Goal: Task Accomplishment & Management: Use online tool/utility

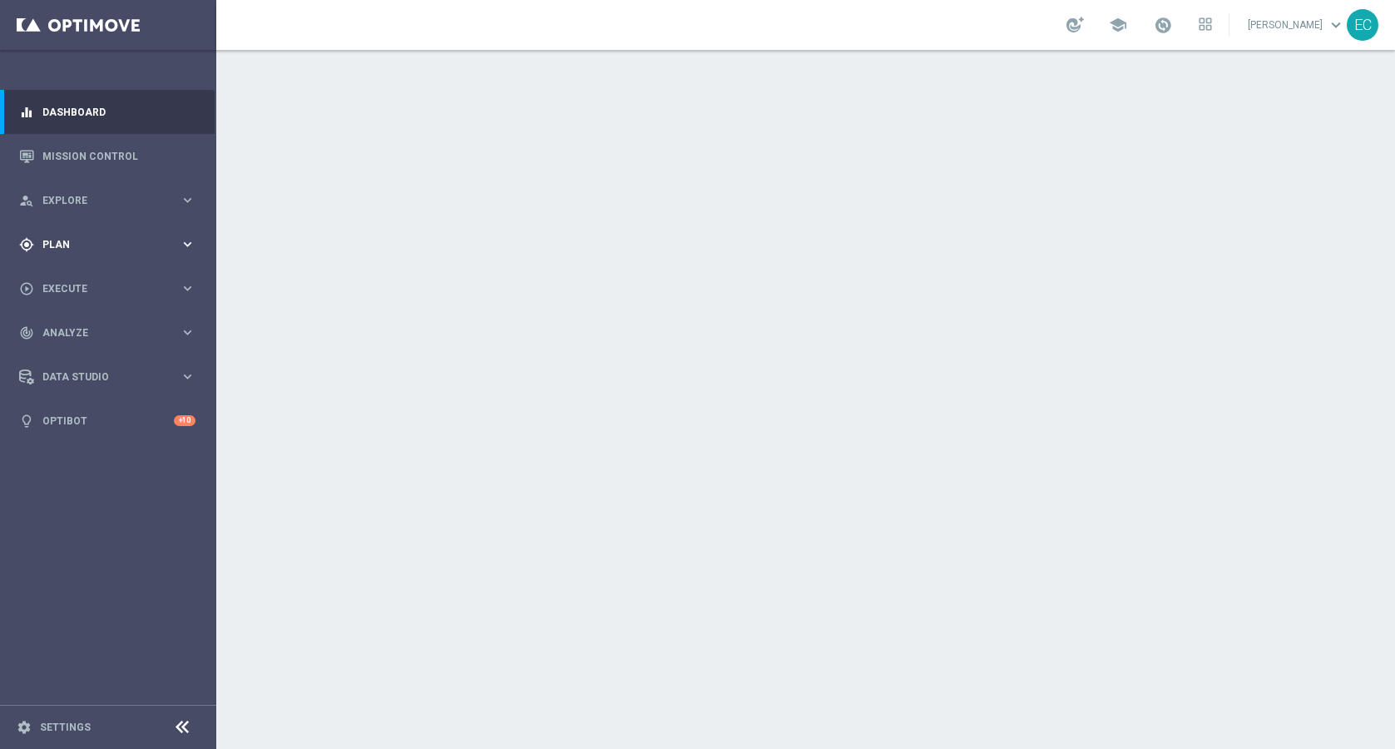
click at [151, 244] on span "Plan" at bounding box center [110, 245] width 137 height 10
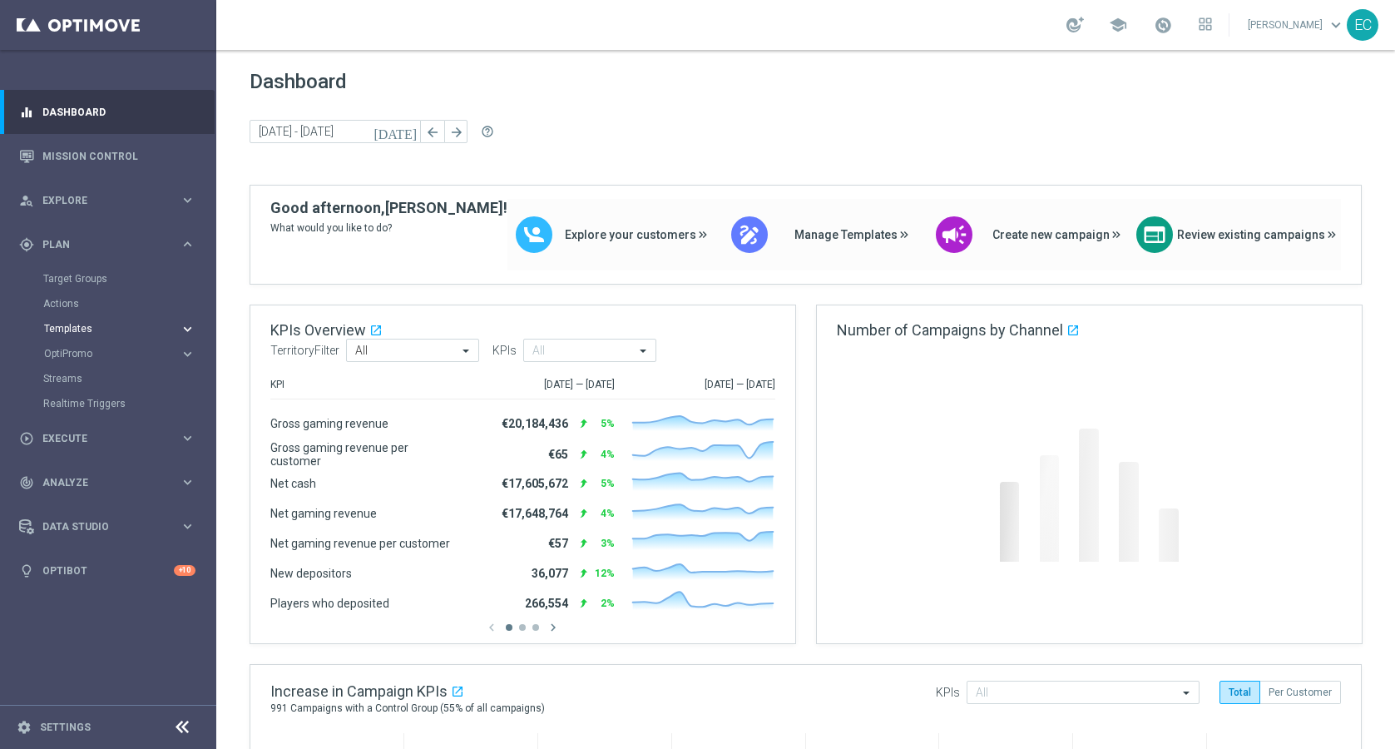
click at [113, 327] on span "Templates" at bounding box center [103, 329] width 119 height 10
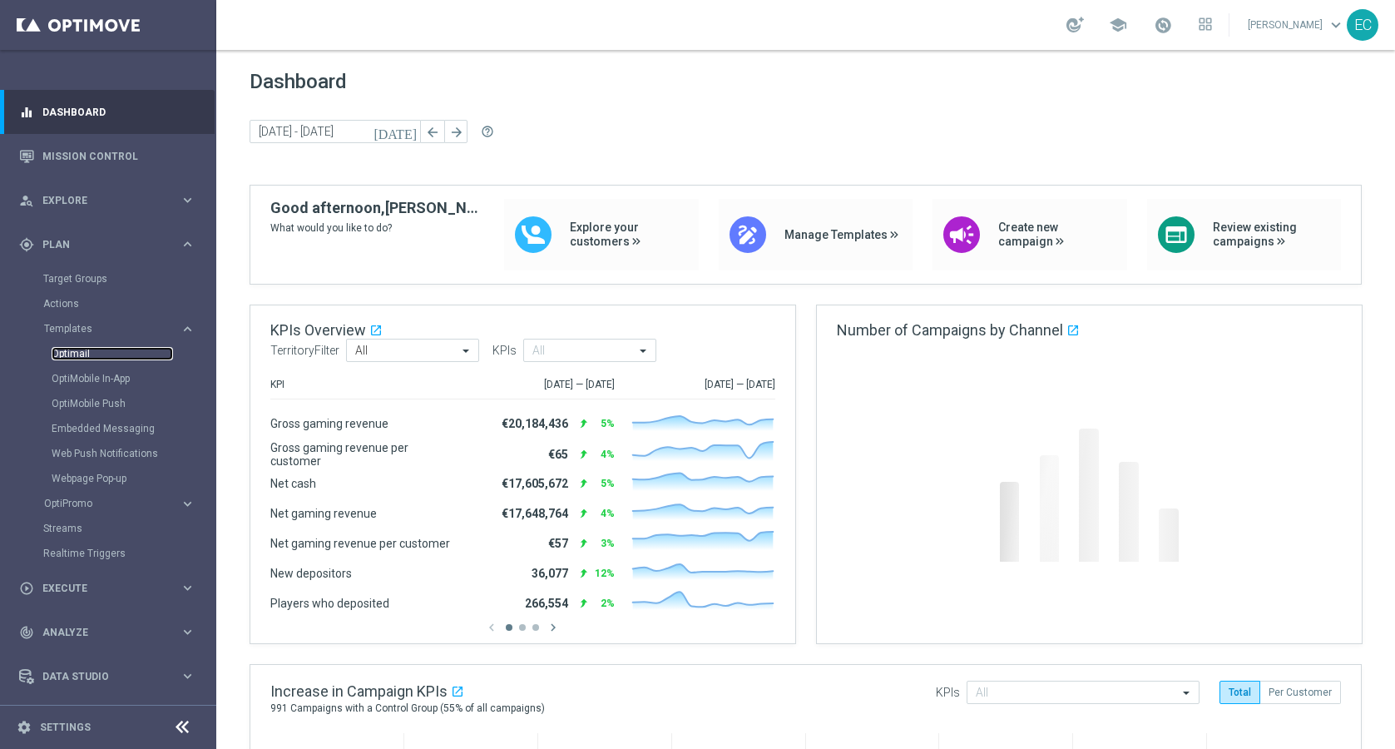
click at [87, 349] on link "Optimail" at bounding box center [112, 353] width 121 height 13
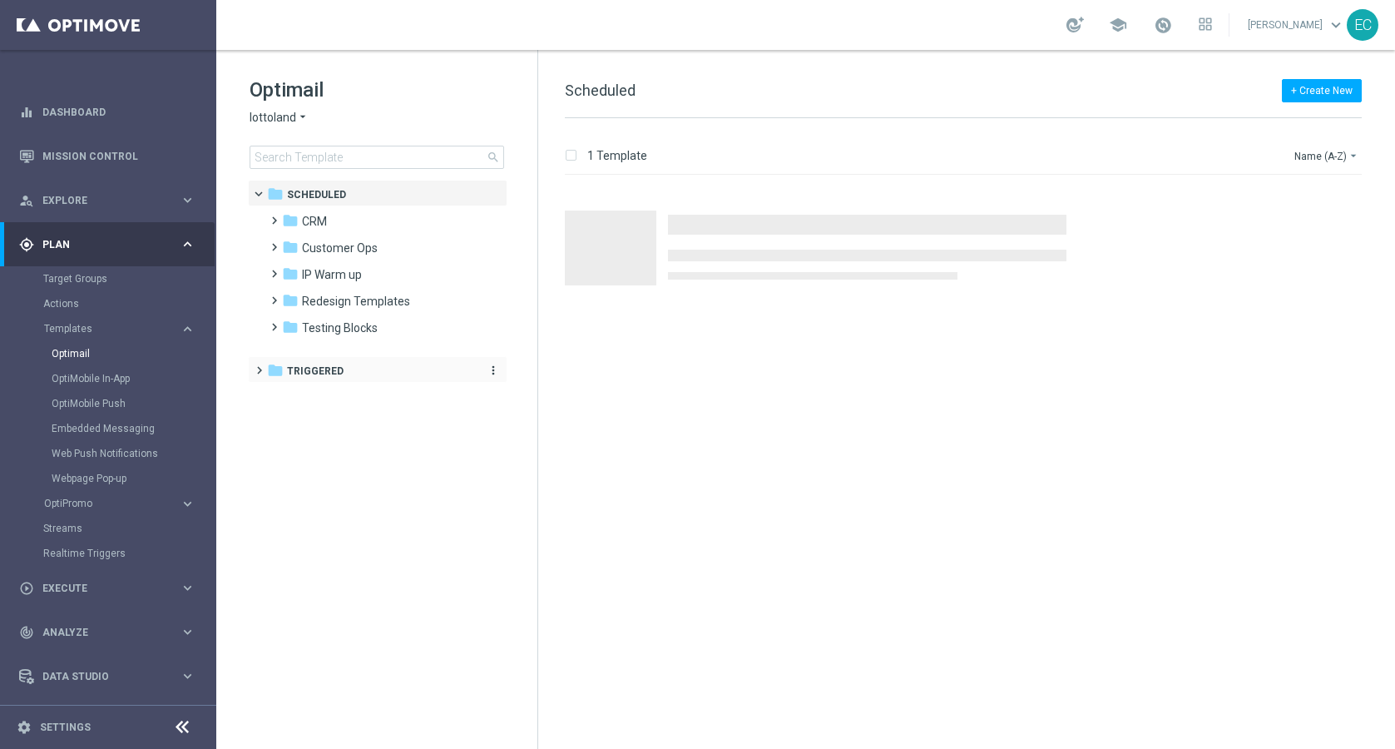
click at [342, 362] on div "folder Triggered" at bounding box center [369, 371] width 204 height 19
click at [340, 404] on div "folder CRM" at bounding box center [377, 397] width 191 height 19
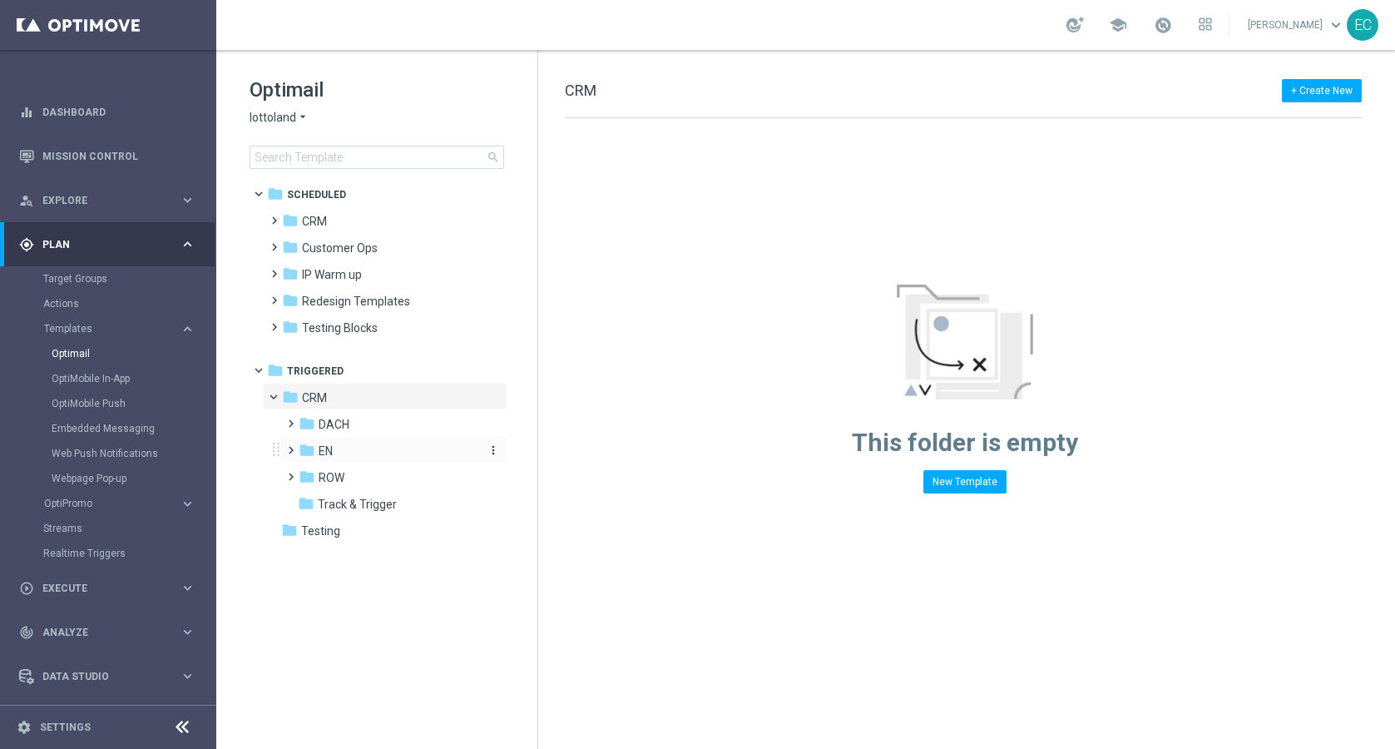
click at [358, 454] on div "folder EN" at bounding box center [387, 451] width 177 height 19
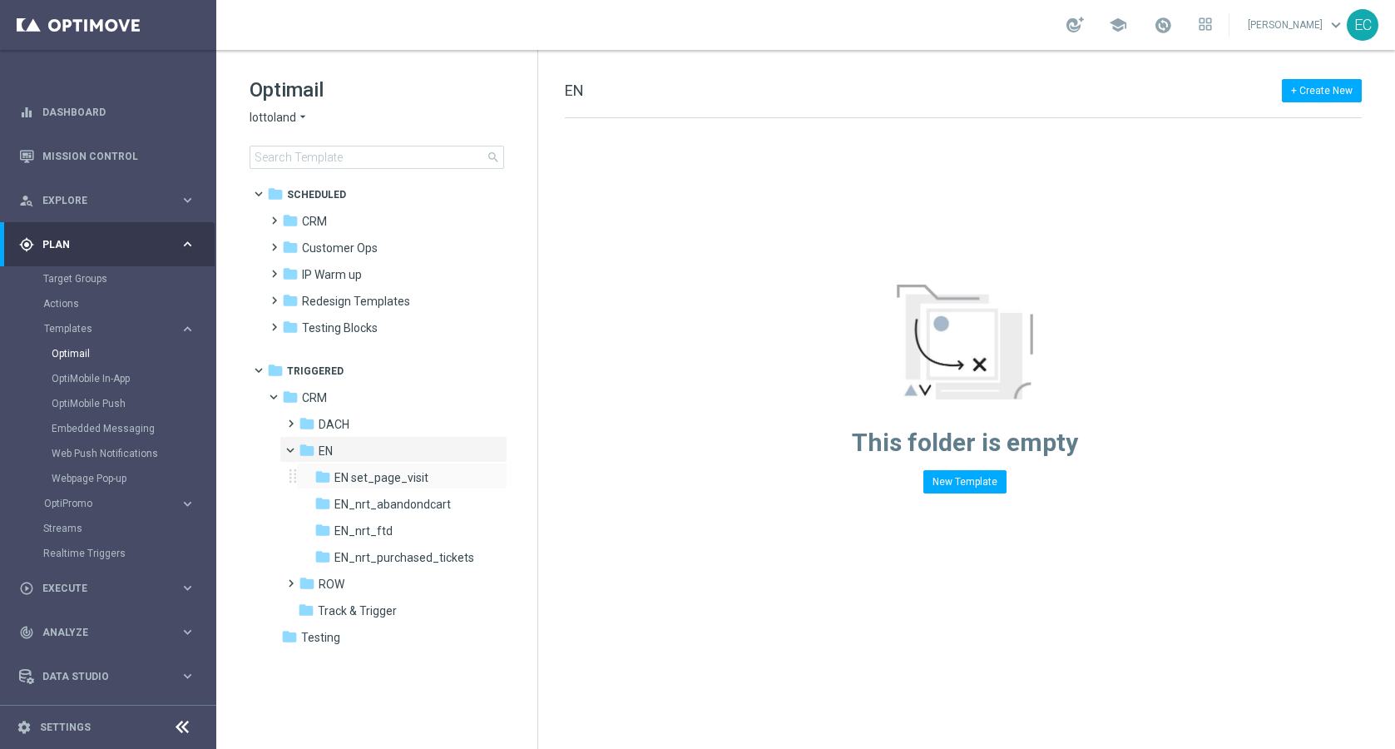
click at [445, 487] on div "folder EN set_page_visit more_vert" at bounding box center [401, 475] width 211 height 27
click at [434, 502] on span "EN_nrt_abandondcart" at bounding box center [392, 504] width 116 height 15
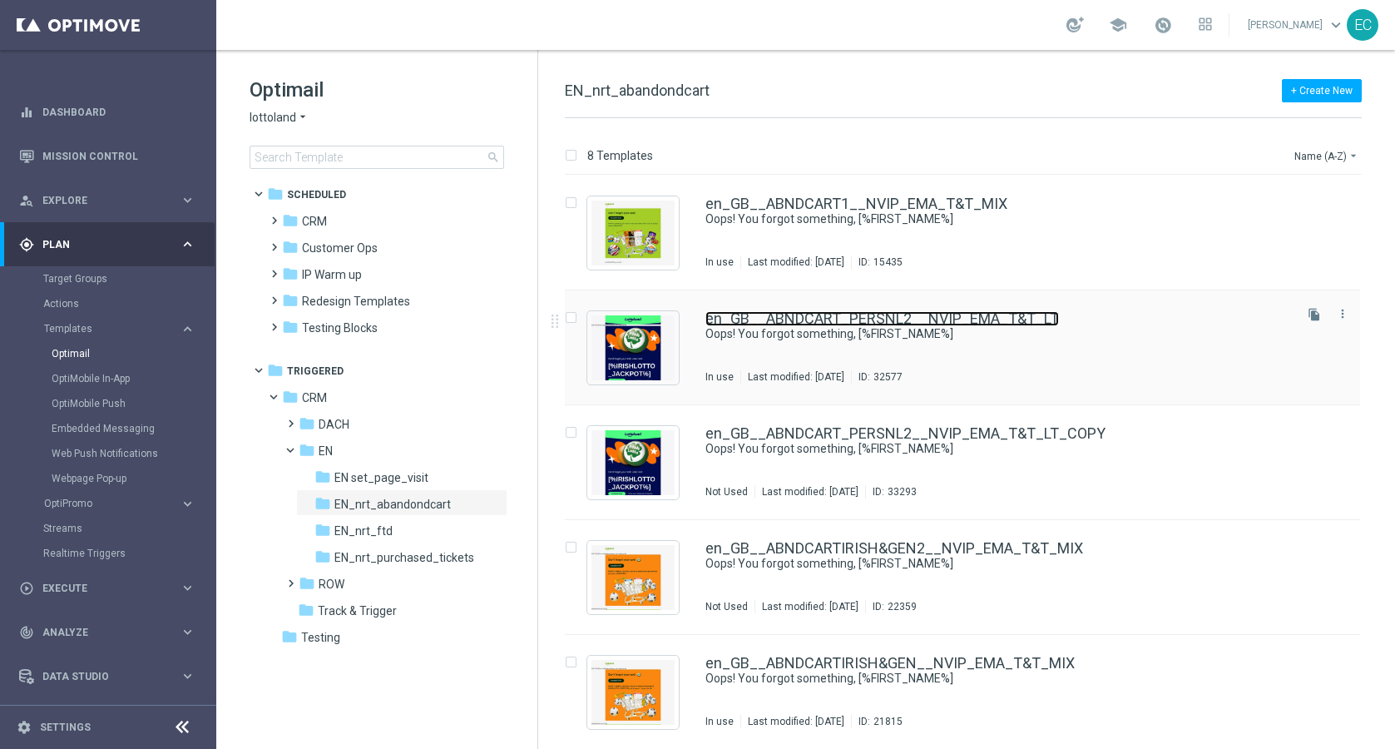
click at [1006, 324] on link "en_GB__ABNDCART_PERSNL2__NVIP_EMA_T&T_LT" at bounding box center [881, 318] width 353 height 15
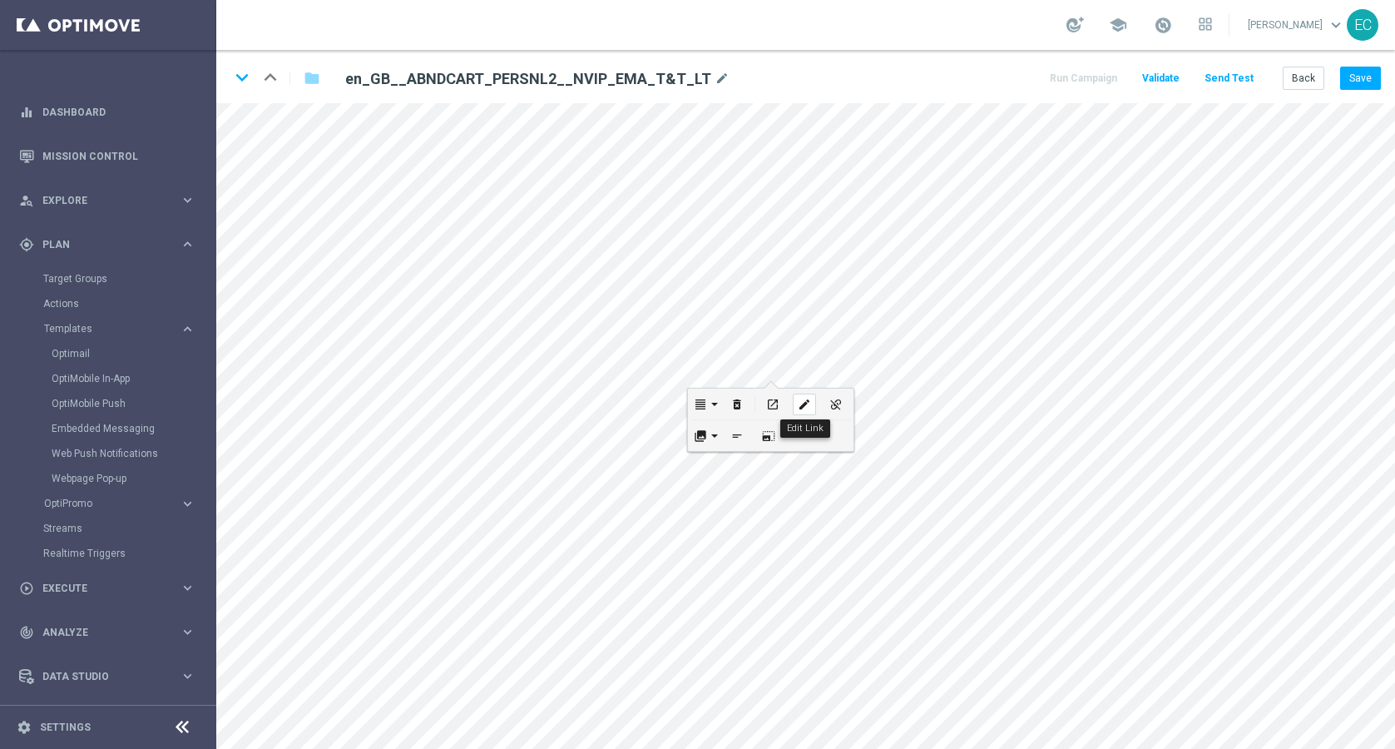
click at [806, 401] on icon "edit" at bounding box center [804, 404] width 12 height 13
click at [808, 414] on input "https://www.lottoland.co.uk/shoppingcart?lottolapid=crm_email_uk&utm_medium=ema…" at bounding box center [768, 414] width 183 height 23
click at [765, 442] on icon "edit" at bounding box center [763, 439] width 12 height 13
checkbox input "true"
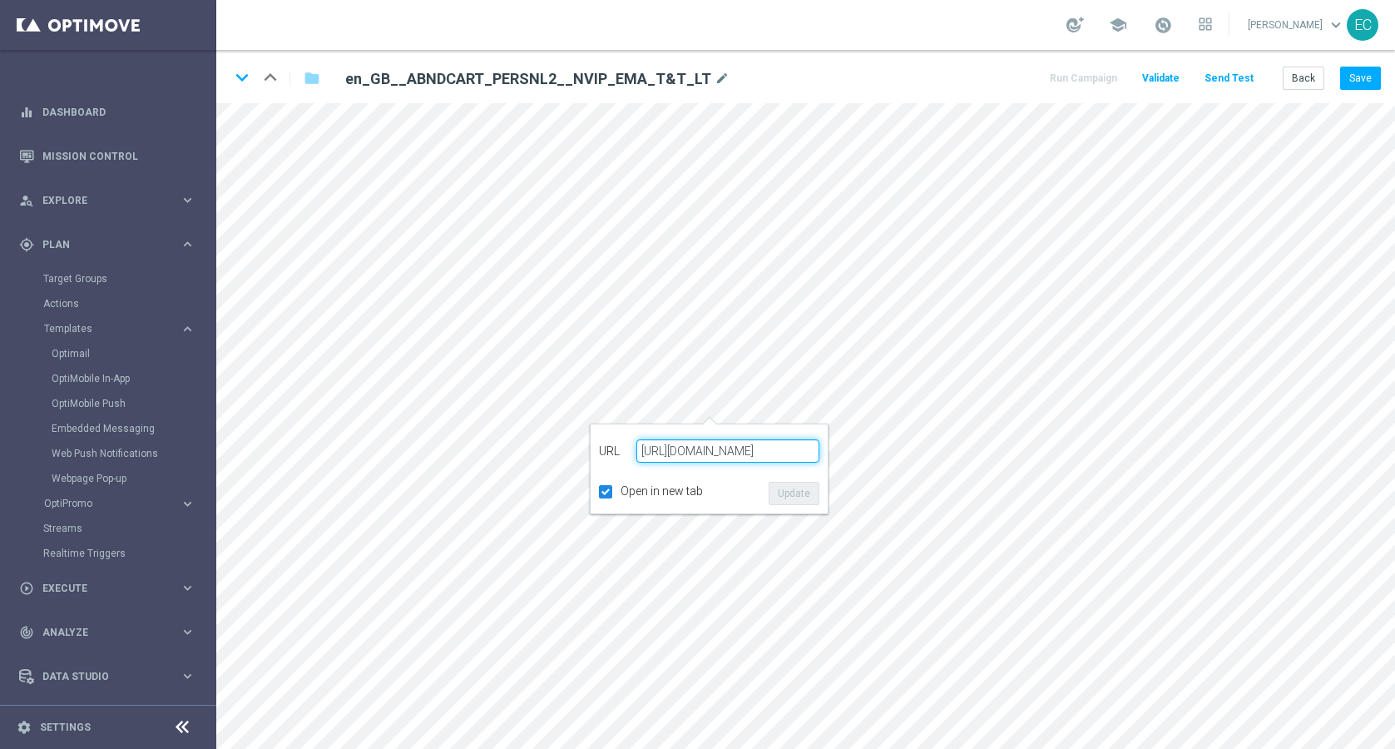
scroll to position [0, 0]
click at [1310, 84] on button "Back" at bounding box center [1304, 78] width 42 height 23
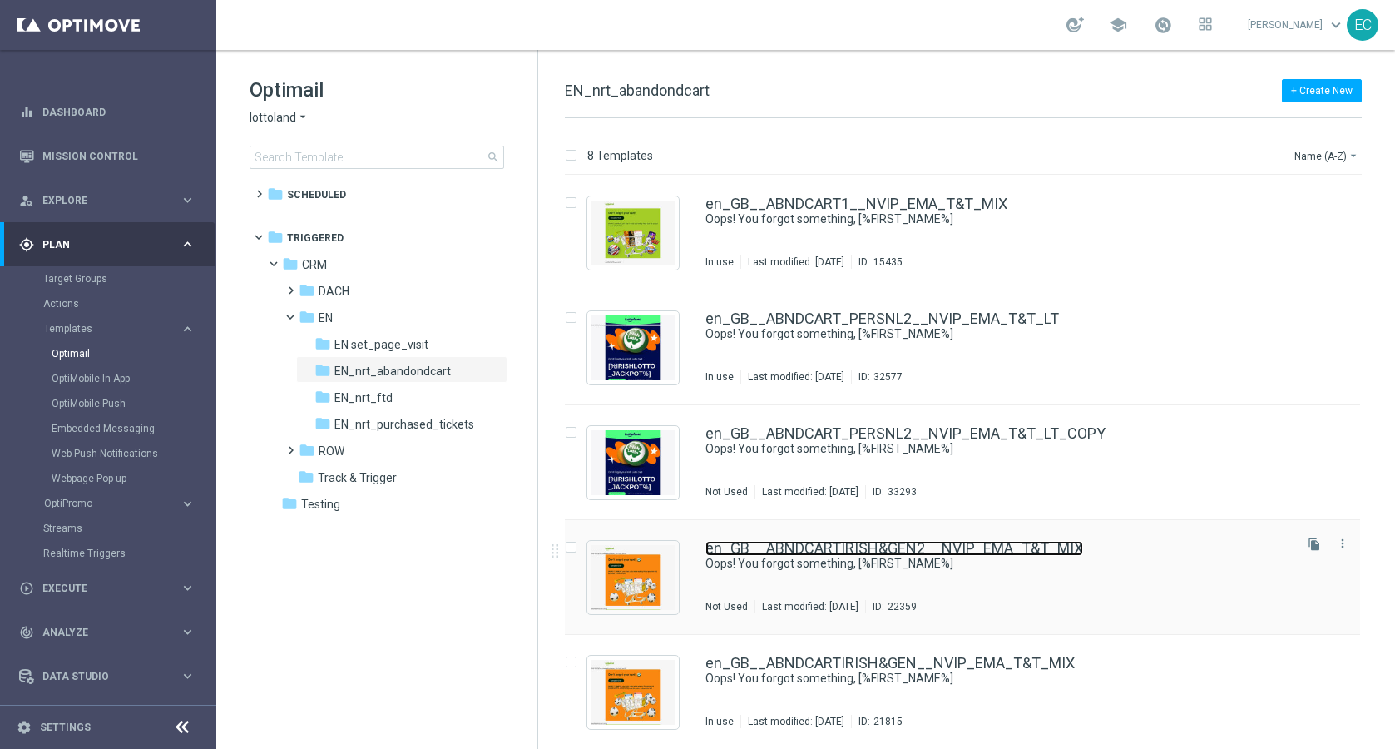
click at [953, 541] on link "en_GB__ABNDCARTIRISH&GEN2__NVIP_EMA_T&T_MIX" at bounding box center [894, 548] width 378 height 15
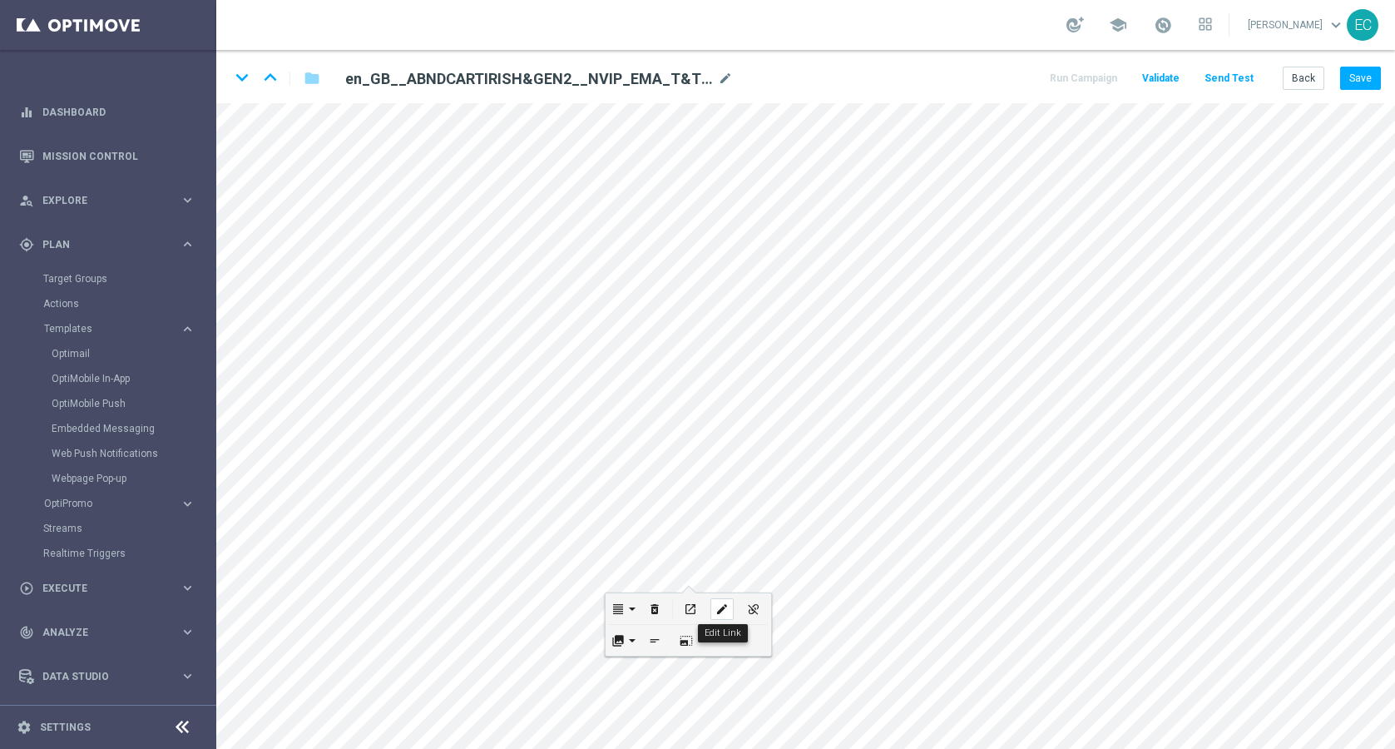
click at [713, 608] on div "edit" at bounding box center [721, 609] width 23 height 22
click at [735, 625] on input "https://www.lottoland.co.uk/shoppingcart?lottolapid=crm_email_uk&utm_medium=ema…" at bounding box center [686, 619] width 183 height 23
click at [1296, 77] on button "Back" at bounding box center [1304, 78] width 42 height 23
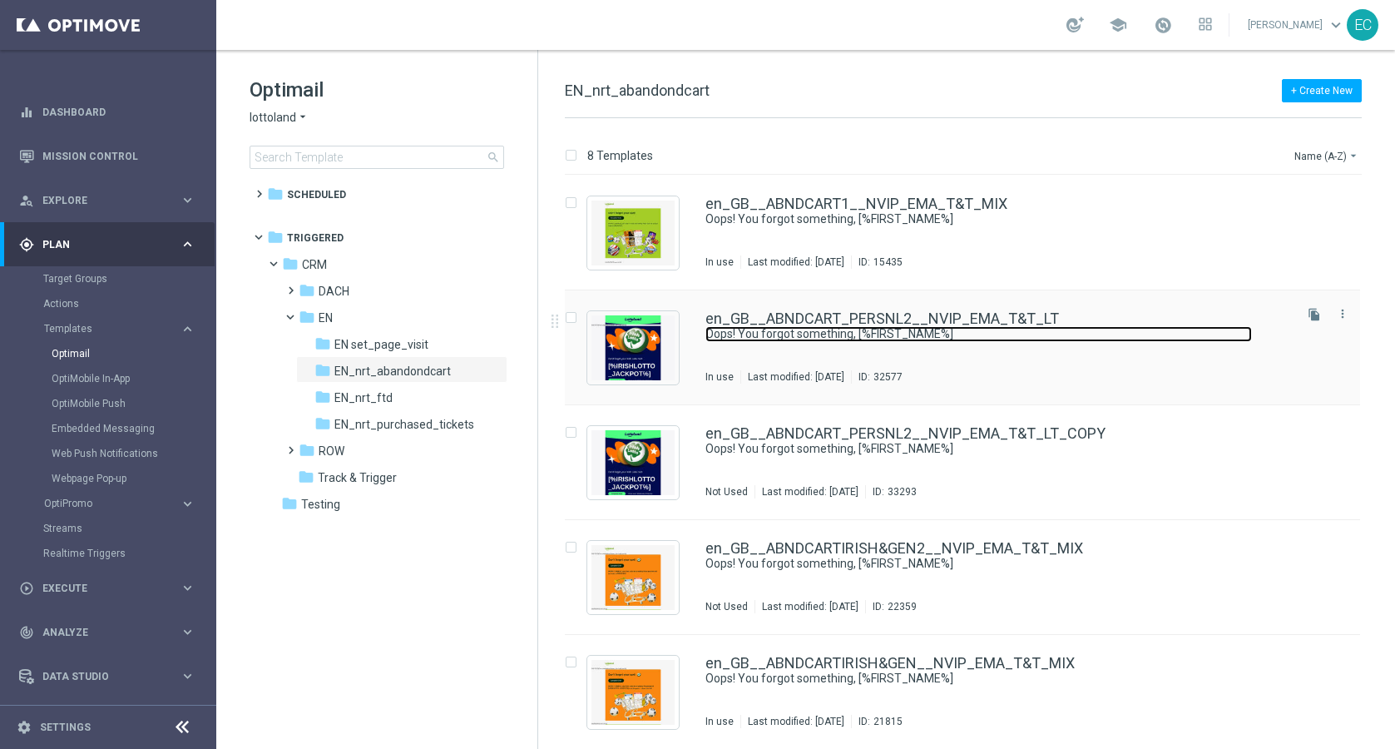
click at [971, 329] on link "Oops! You forgot something, [%FIRST_NAME%]" at bounding box center [978, 334] width 546 height 16
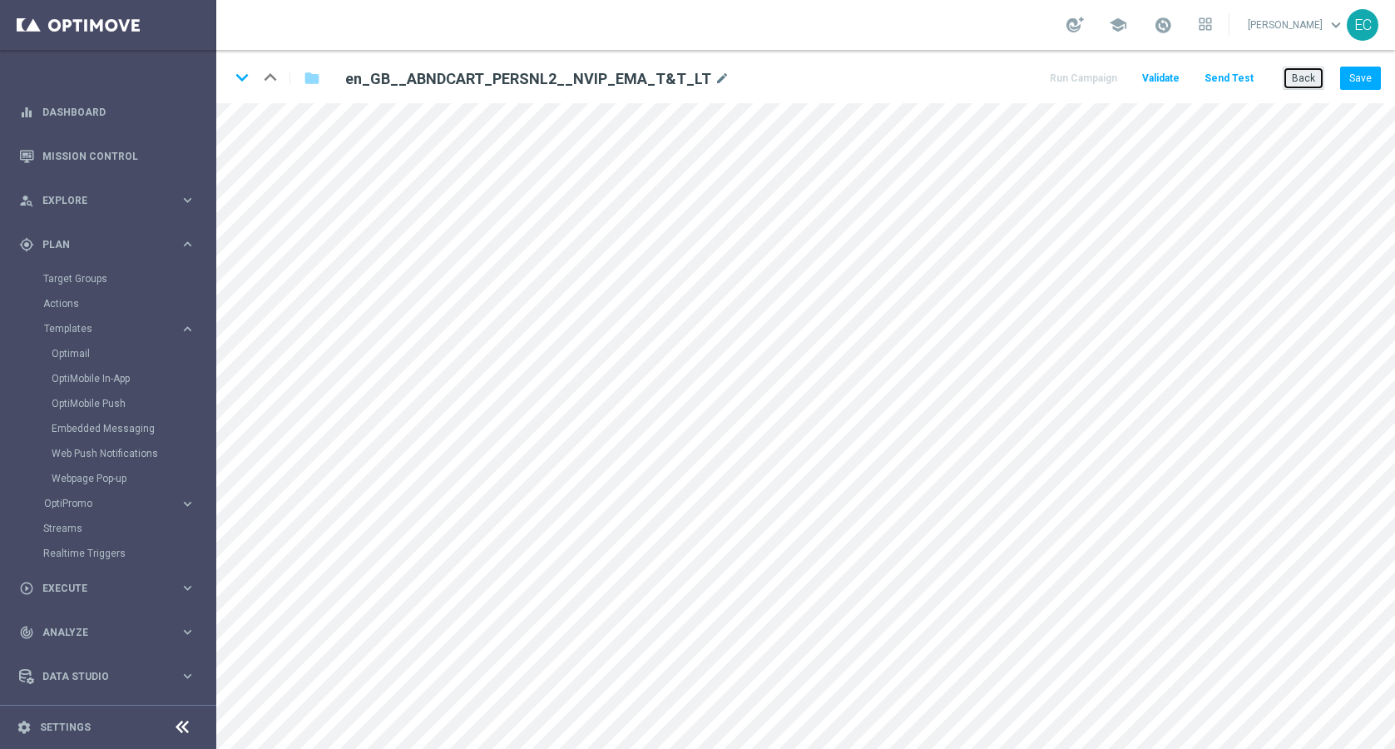
click at [1312, 75] on button "Back" at bounding box center [1304, 78] width 42 height 23
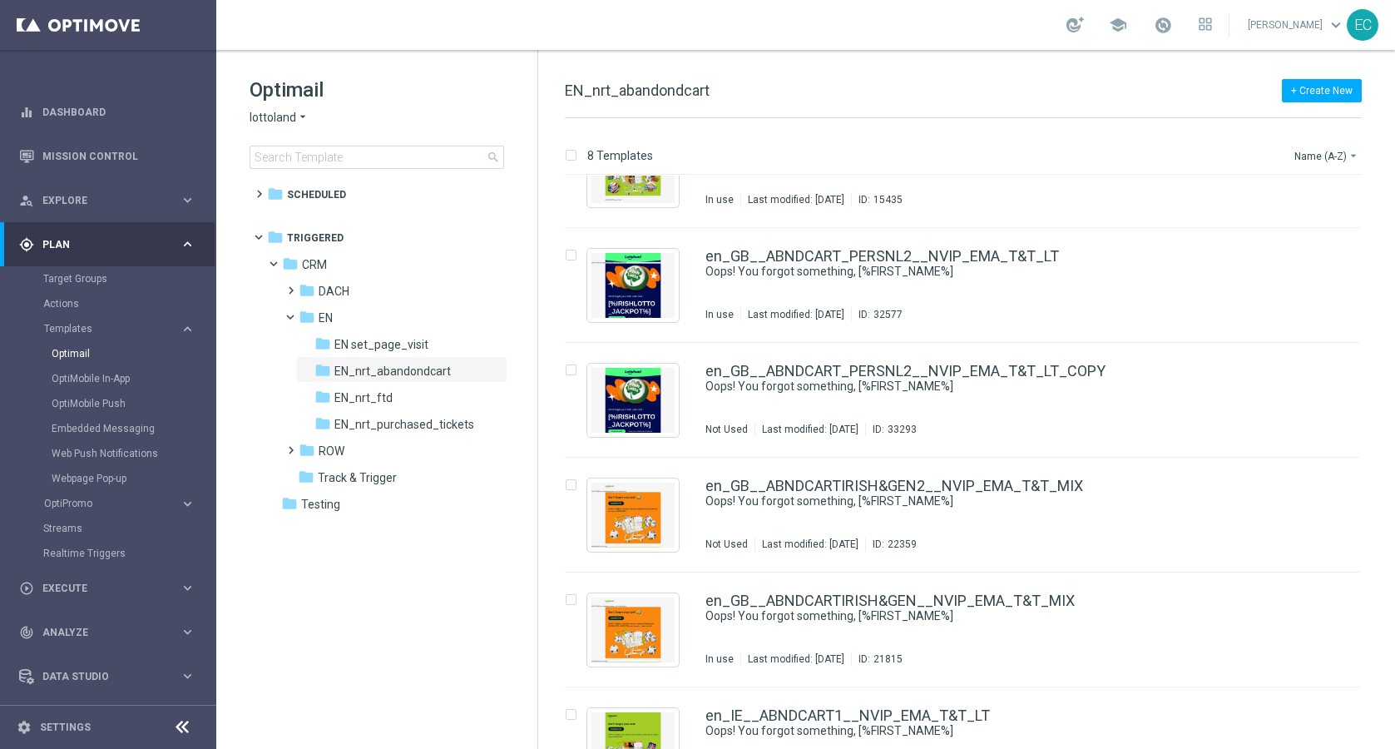
scroll to position [66, 0]
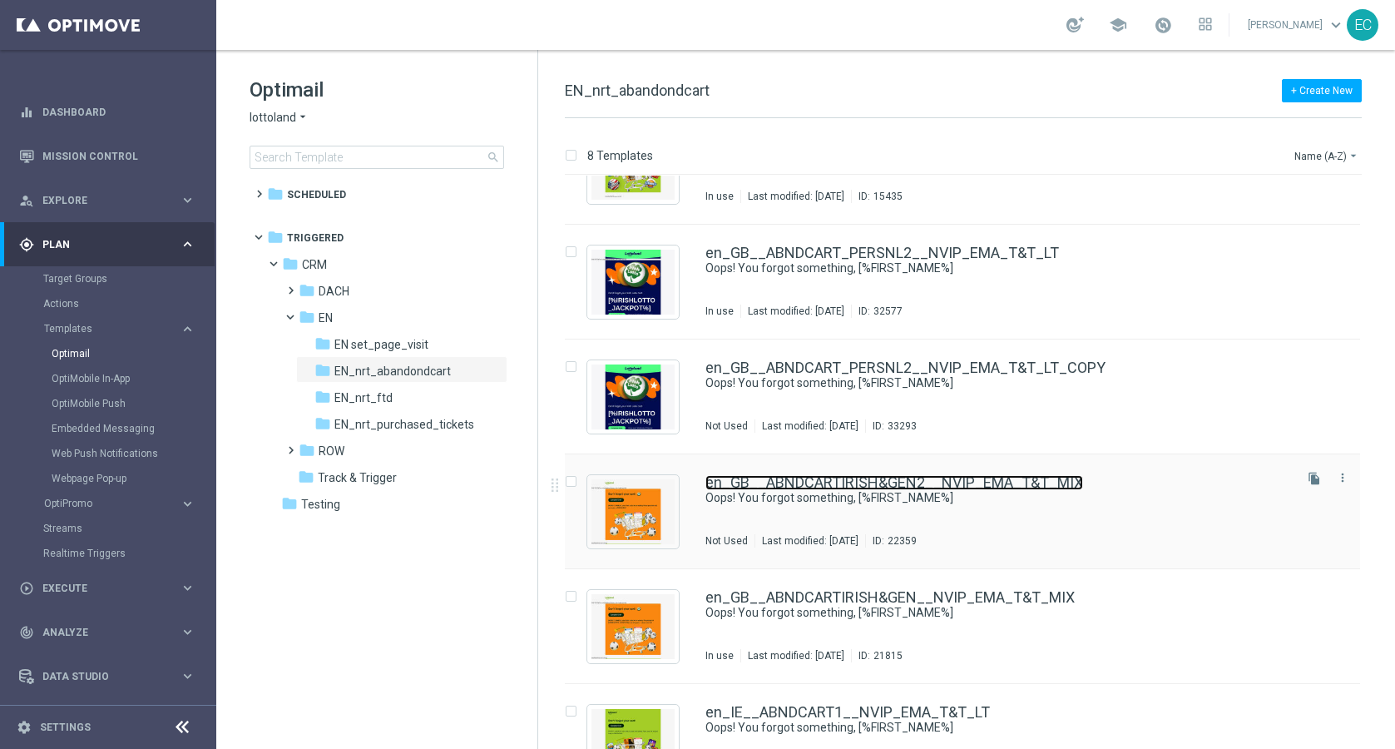
click at [892, 482] on link "en_GB__ABNDCARTIRISH&GEN2__NVIP_EMA_T&T_MIX" at bounding box center [894, 482] width 378 height 15
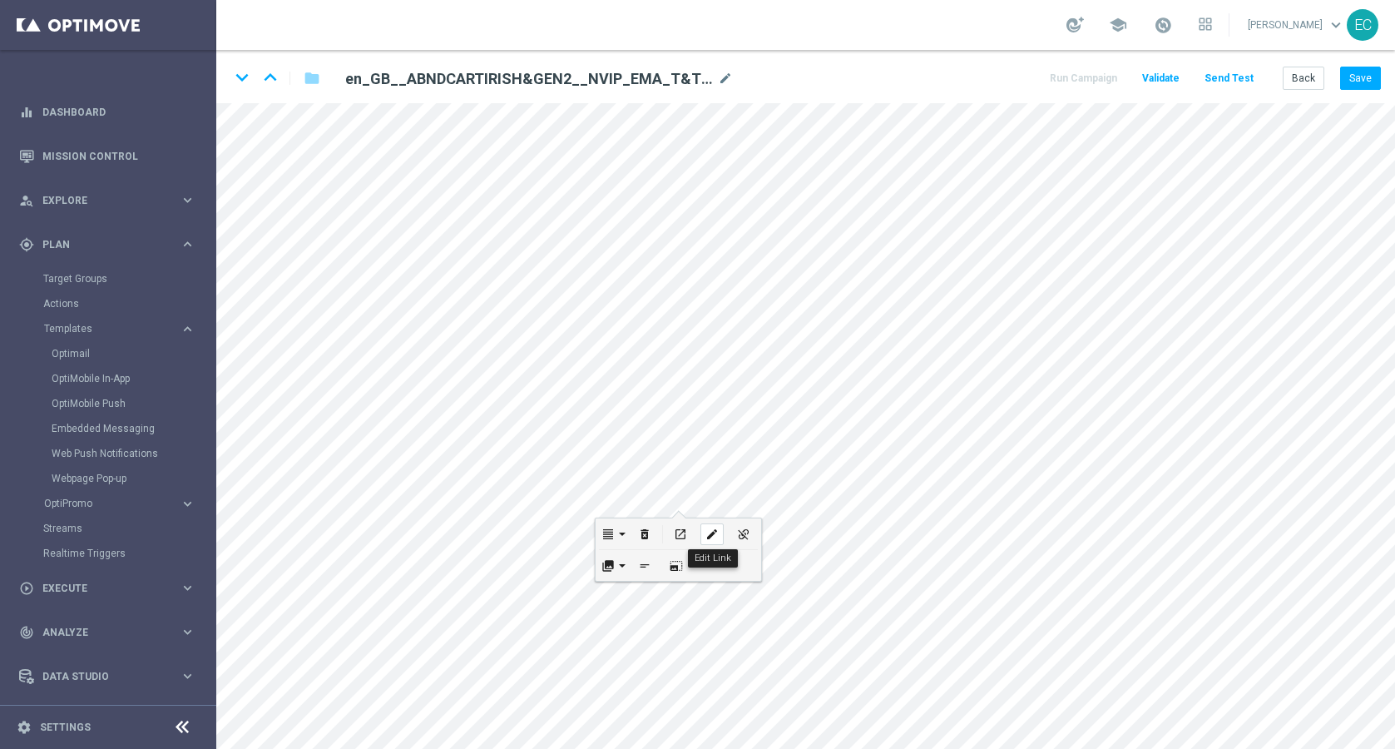
click at [713, 536] on icon "edit" at bounding box center [711, 533] width 12 height 13
click at [727, 551] on input "https://www.lottoland.co.uk/shoppingcart?lottolapid=crm_email_uk&utm_medium=ema…" at bounding box center [676, 544] width 183 height 23
click at [741, 566] on icon "edit" at bounding box center [743, 564] width 12 height 13
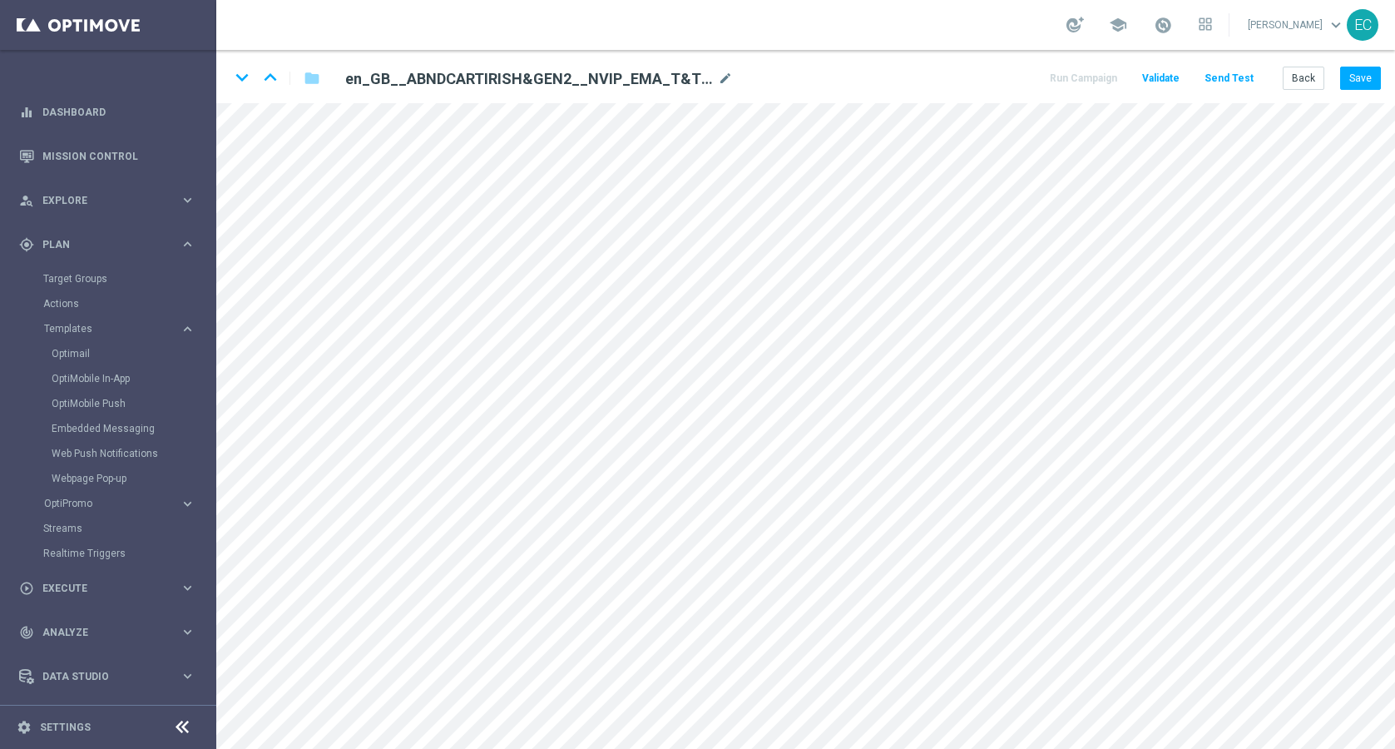
checkbox input "true"
click at [683, 549] on icon "edit" at bounding box center [683, 548] width 12 height 13
type input "https://www.lottoland.co.uk/shoppingcart?lottolapid=crm_email_uk&utm_medium=ema…"
checkbox input "true"
click at [698, 557] on input "https://www.lottoland.co.uk/shoppingcart?lottolapid=crm_email_uk&utm_medium=ema…" at bounding box center [647, 559] width 183 height 23
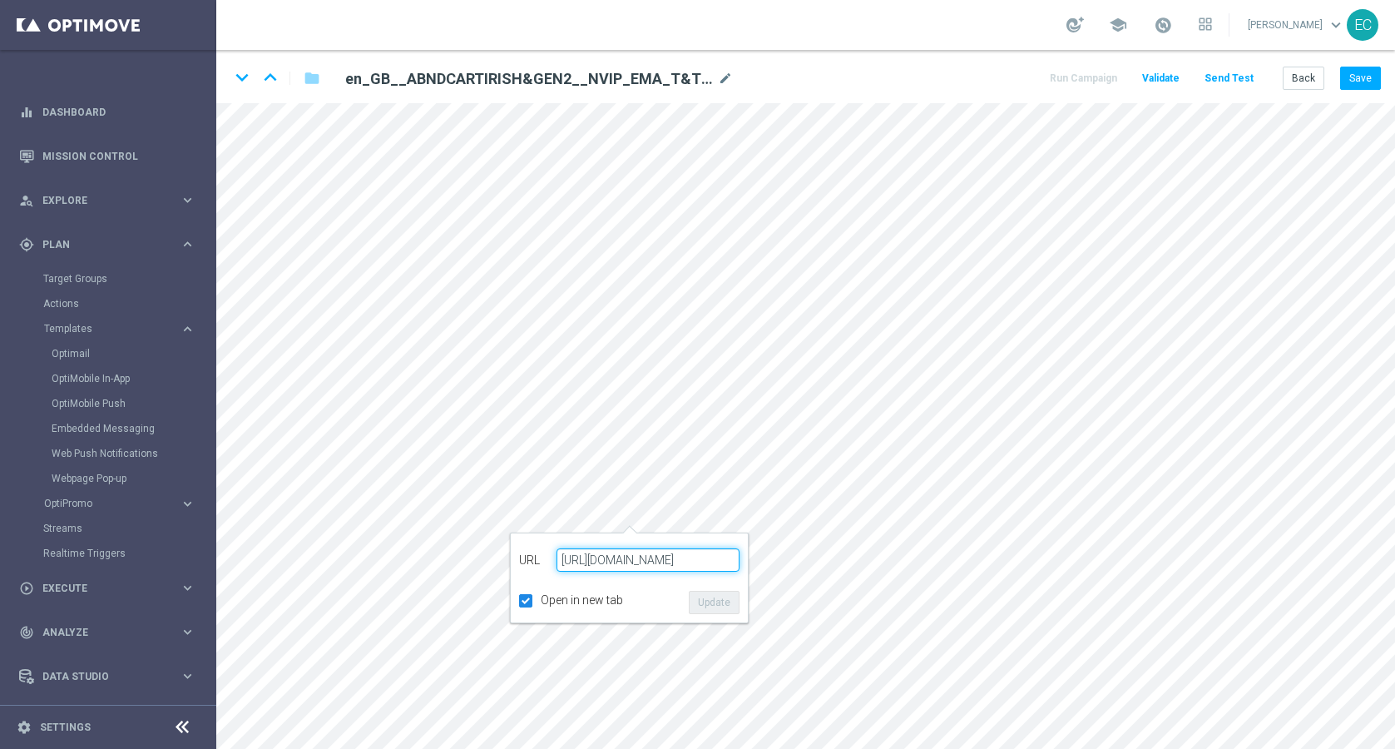
click at [698, 557] on input "https://www.lottoland.co.uk/shoppingcart?lottolapid=crm_email_uk&utm_medium=ema…" at bounding box center [647, 559] width 183 height 23
click at [1303, 79] on button "Back" at bounding box center [1304, 78] width 42 height 23
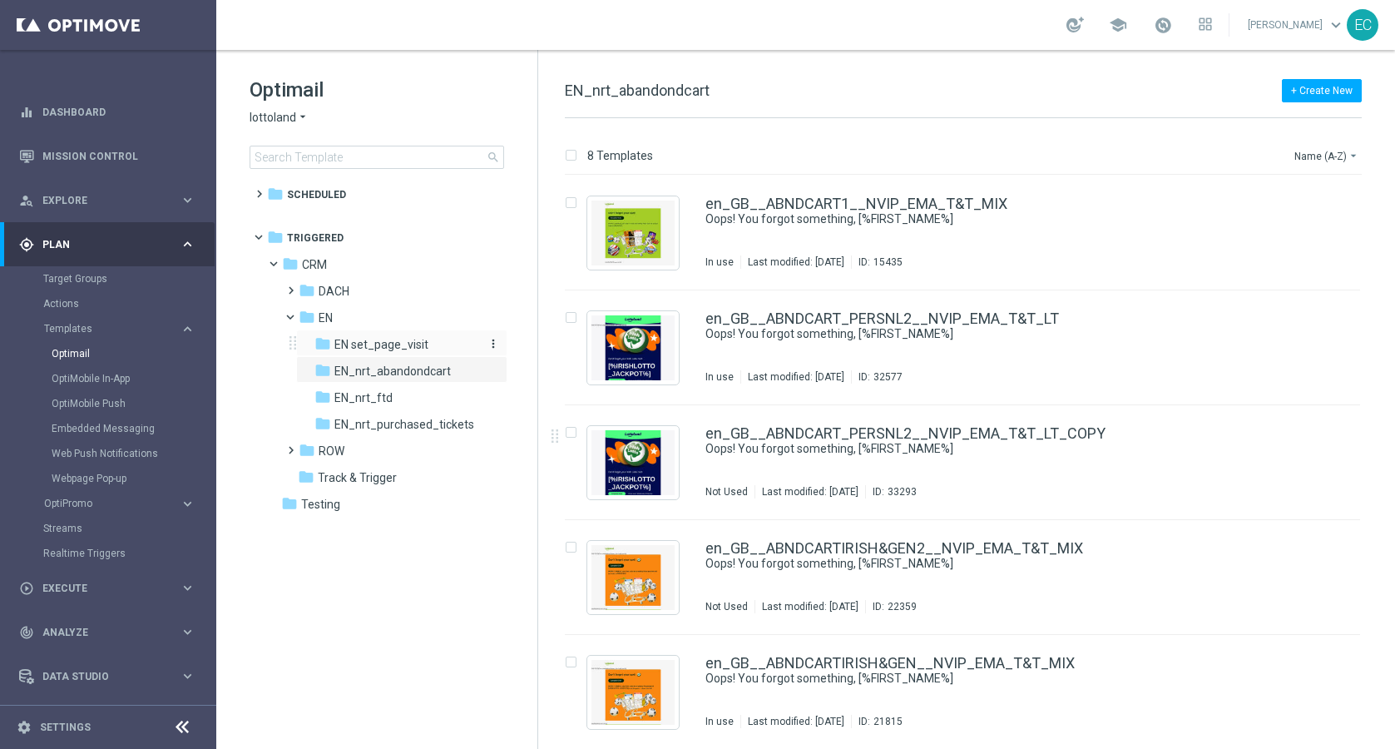
click at [427, 349] on div "folder EN set_page_visit" at bounding box center [396, 344] width 164 height 19
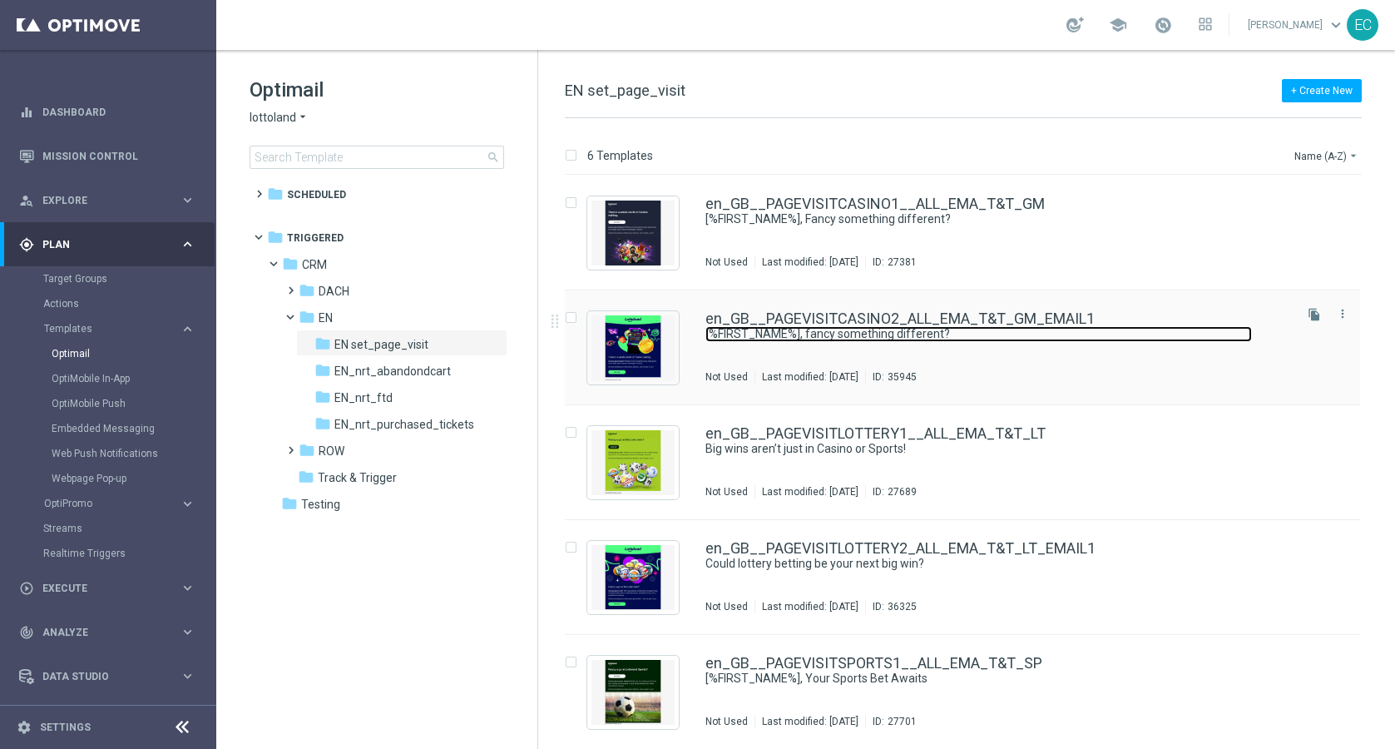
click at [969, 326] on link "[%FIRST_NAME%], fancy something different?" at bounding box center [978, 334] width 546 height 16
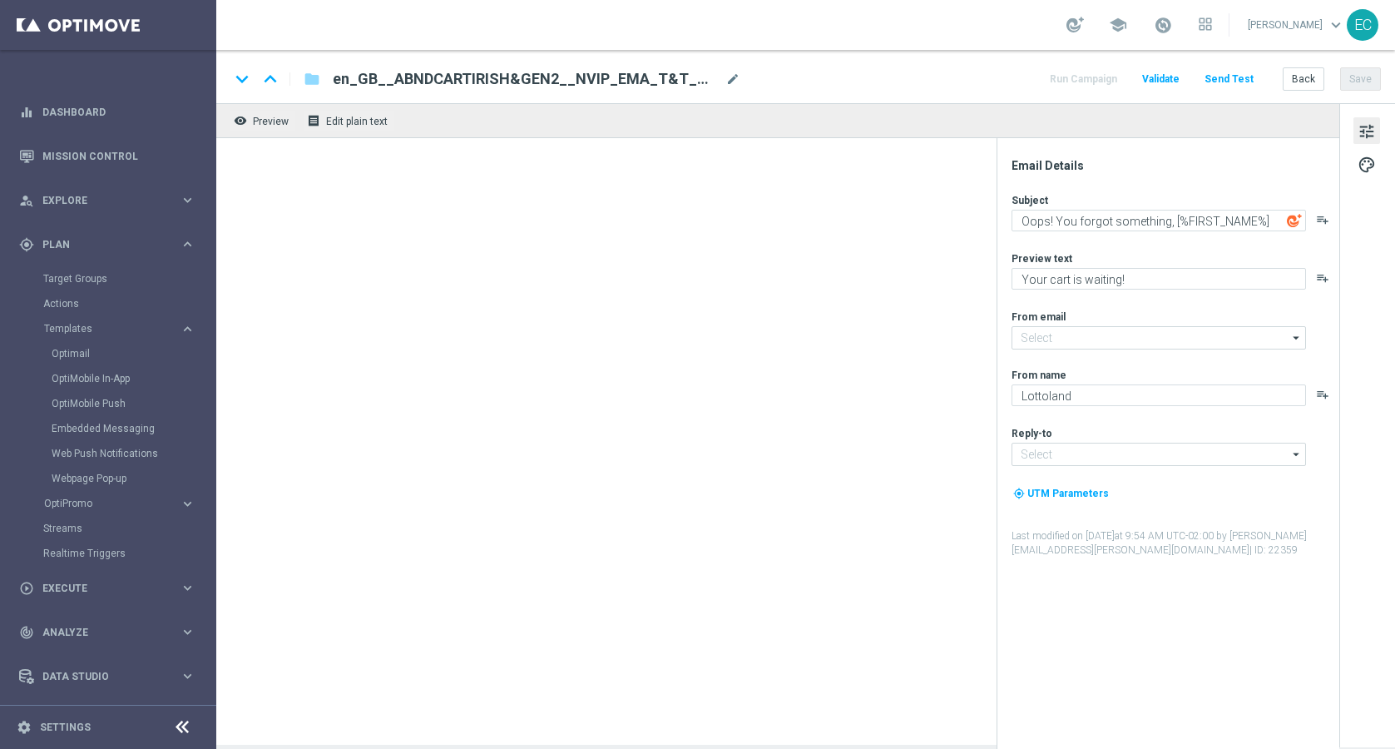
type input "mail@crm.lottoland.com"
type input "support@lottoland.co.uk"
type textarea "[%FIRST_NAME%], fancy something different?"
type textarea "You’ve visited Casino – here’s what’s inside."
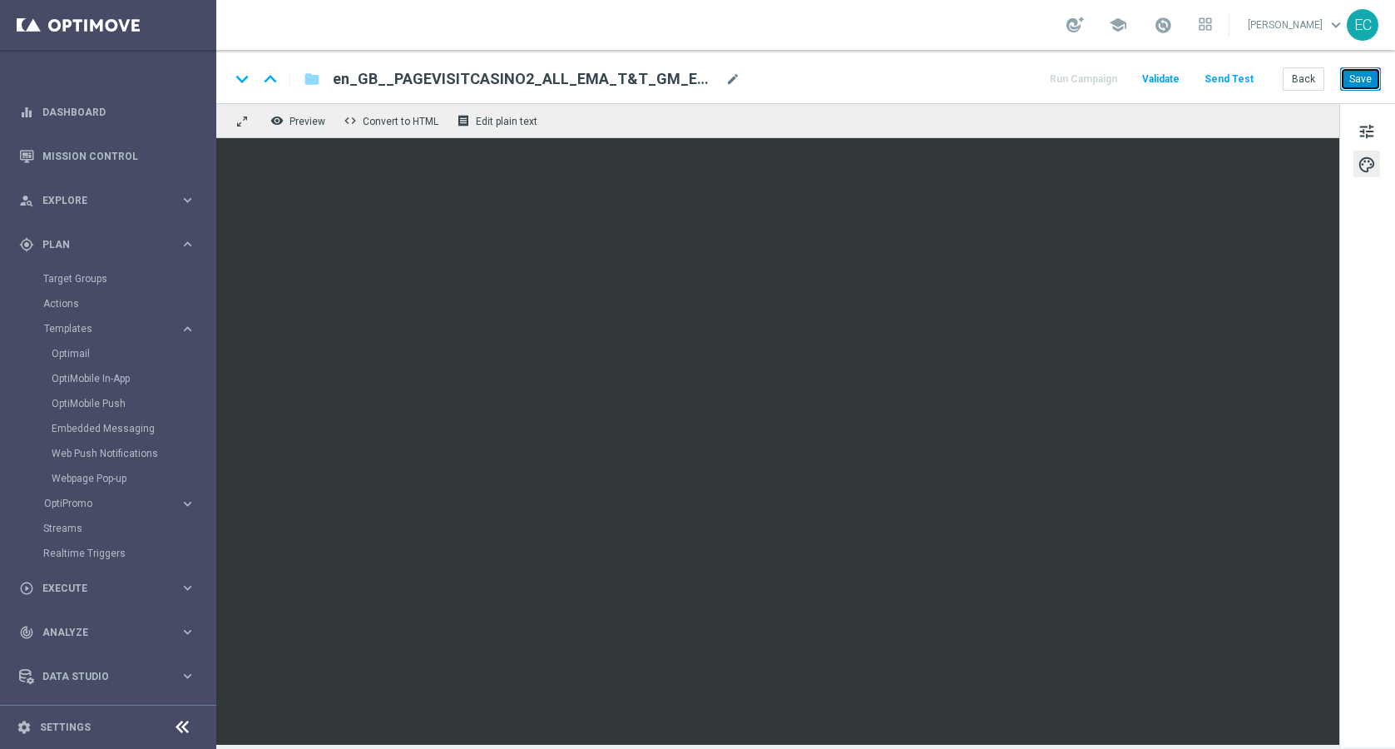
click at [1368, 81] on button "Save" at bounding box center [1360, 78] width 41 height 23
click at [1298, 83] on button "Back" at bounding box center [1304, 78] width 42 height 23
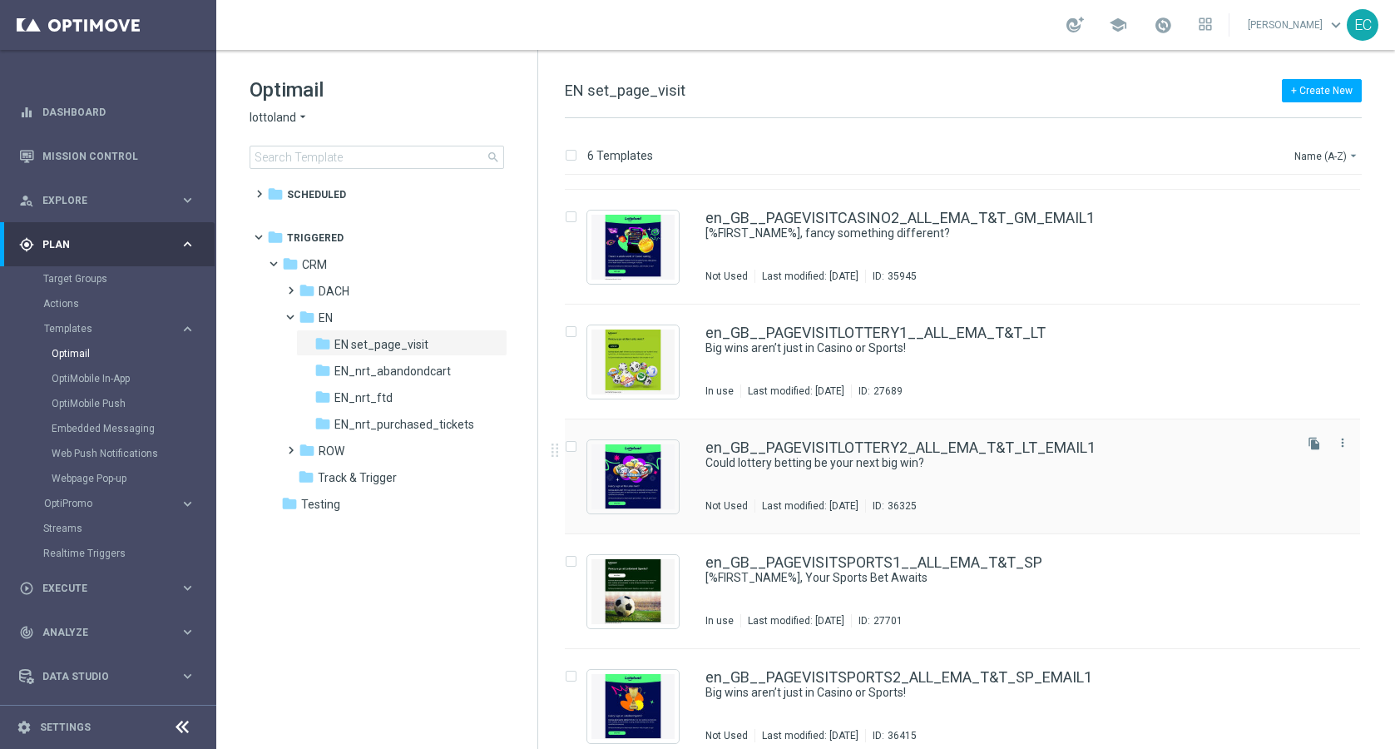
scroll to position [116, 0]
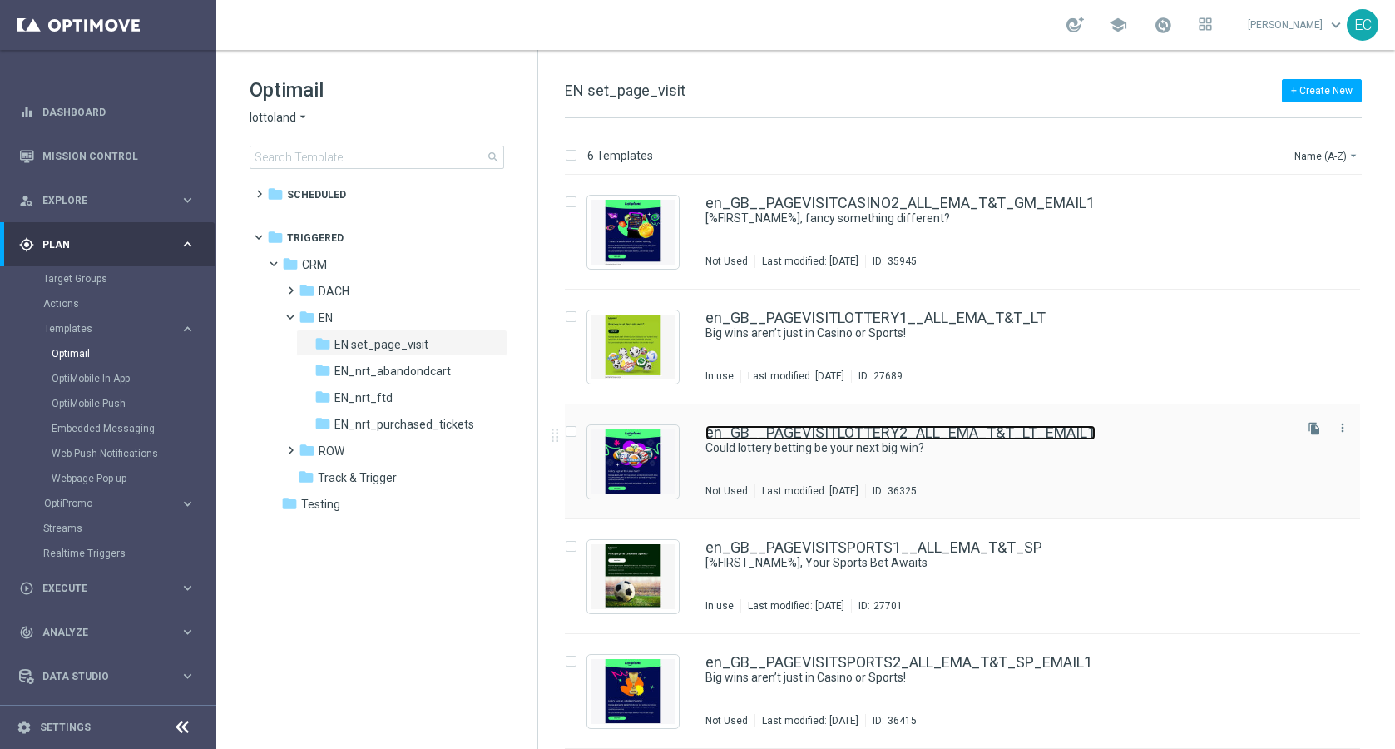
click at [965, 435] on link "en_GB__PAGEVISITLOTTERY2_ALL_EMA_T&T_LT_EMAIL1" at bounding box center [900, 432] width 390 height 15
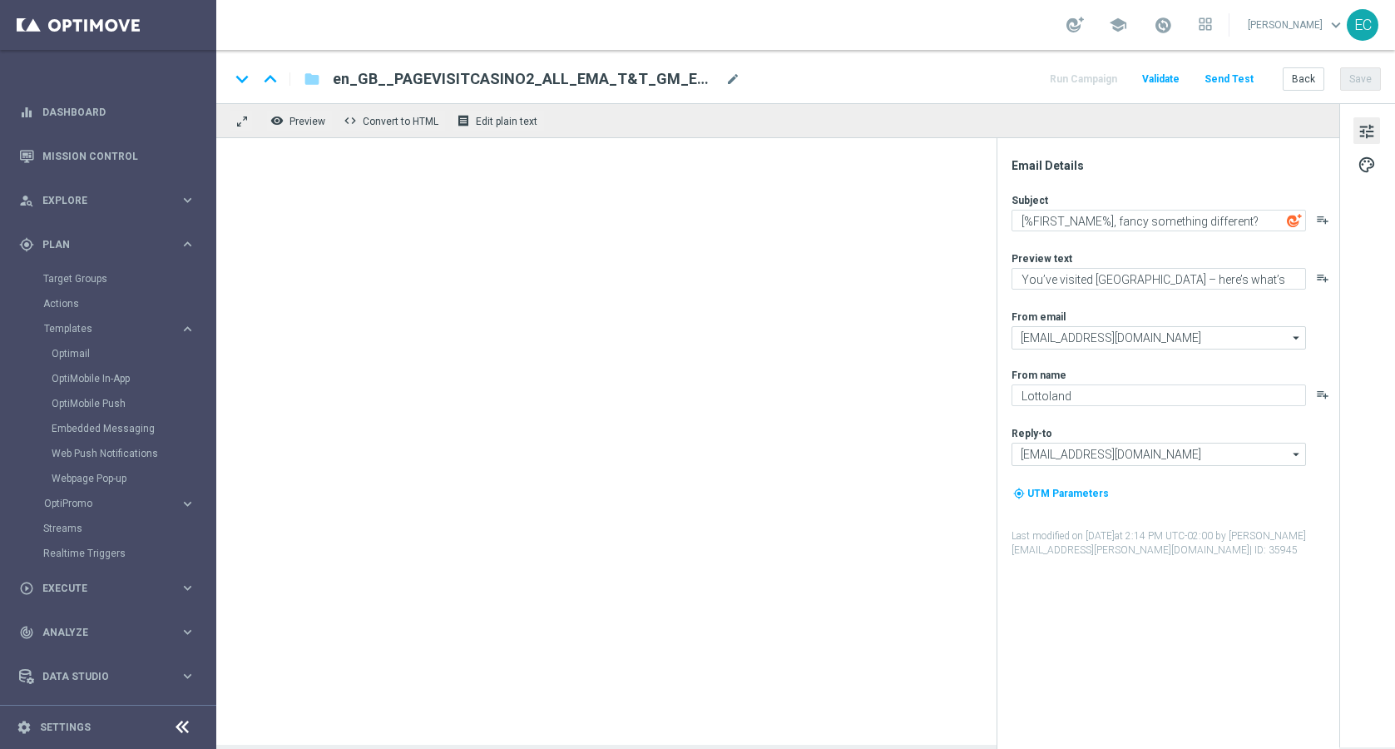
type textarea "Could lottery betting be your next big win?"
type textarea "The jackpots speak for themselves!"
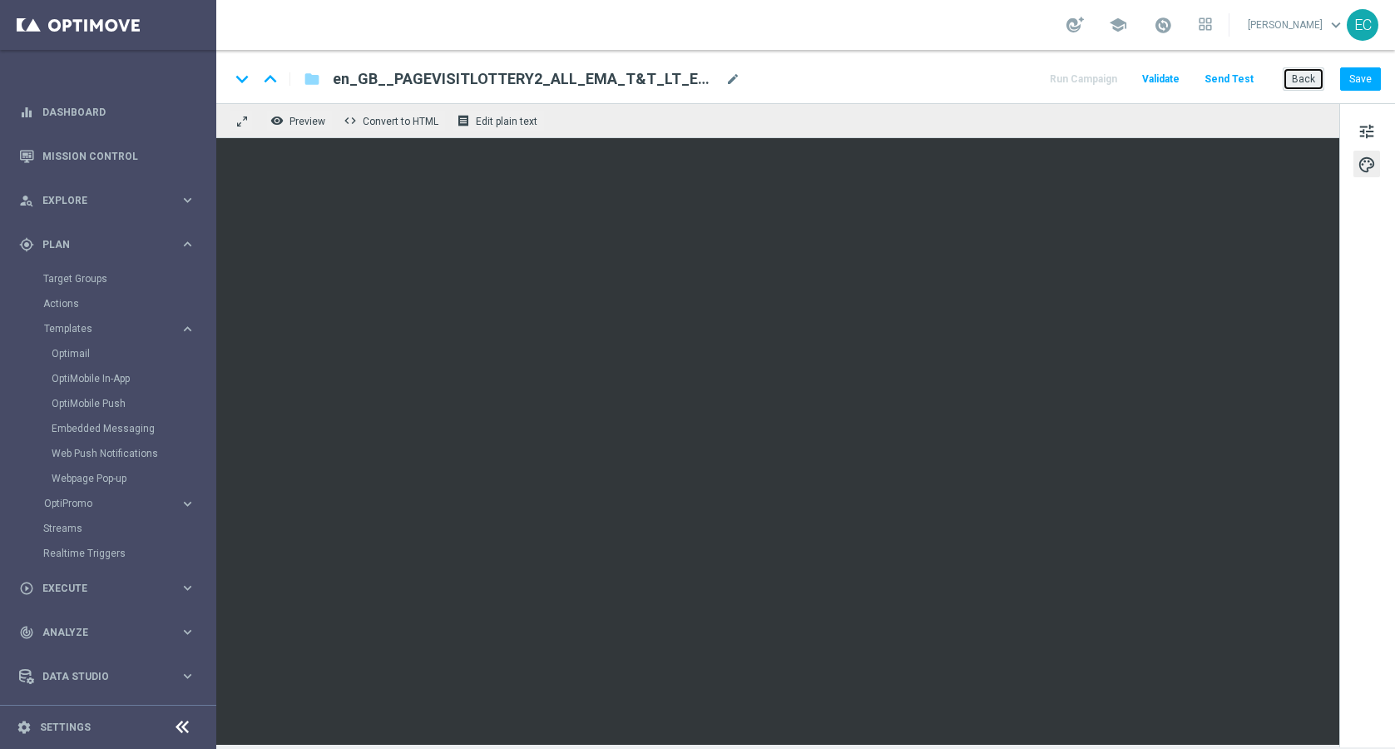
click at [1308, 78] on button "Back" at bounding box center [1304, 78] width 42 height 23
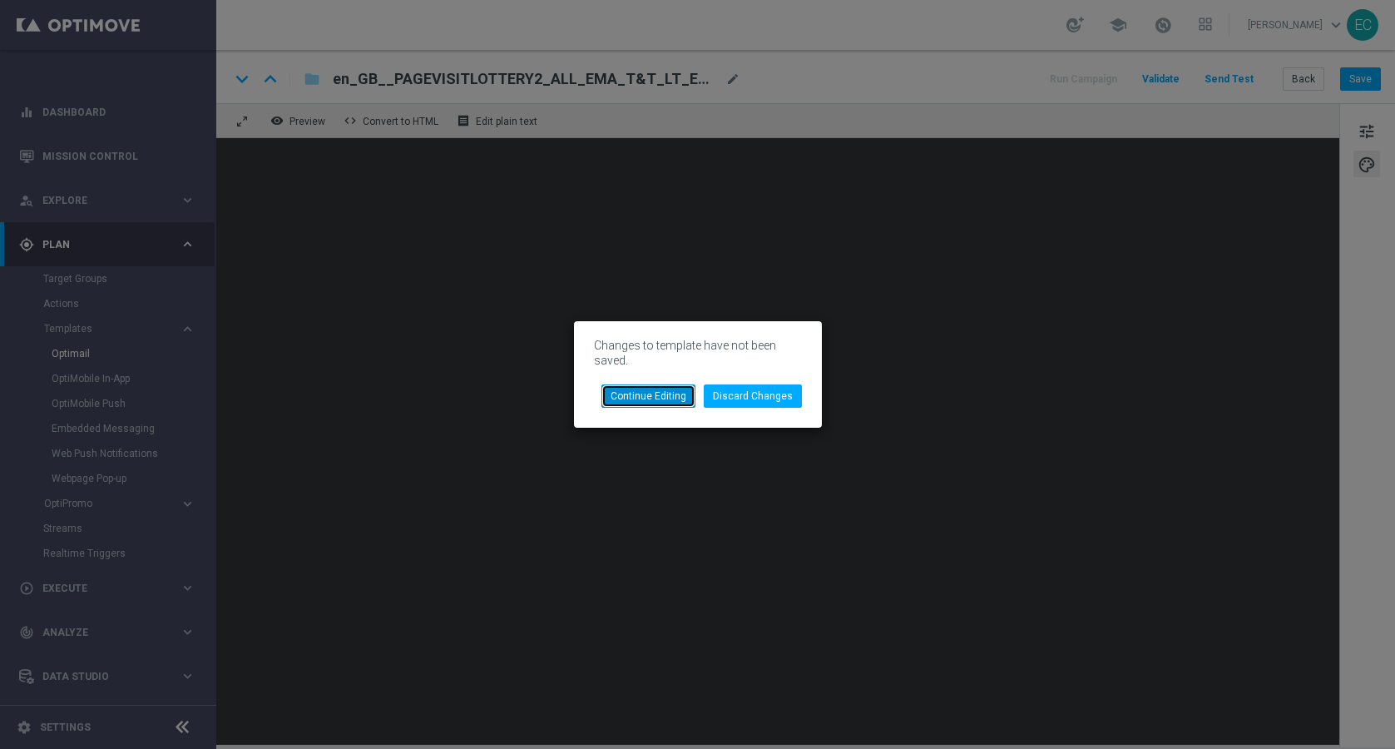
click at [690, 398] on button "Continue Editing" at bounding box center [648, 395] width 94 height 23
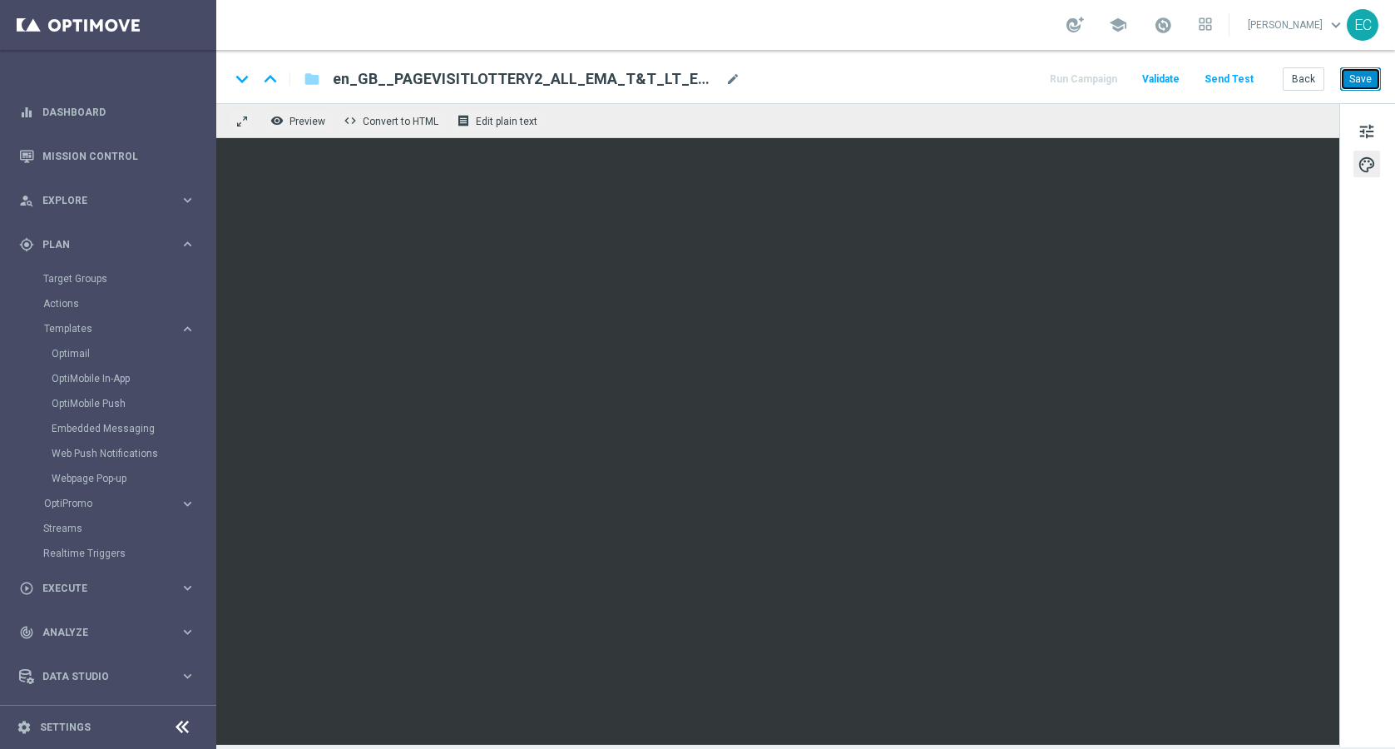
click at [1364, 77] on button "Save" at bounding box center [1360, 78] width 41 height 23
click at [1305, 85] on button "Back" at bounding box center [1304, 78] width 42 height 23
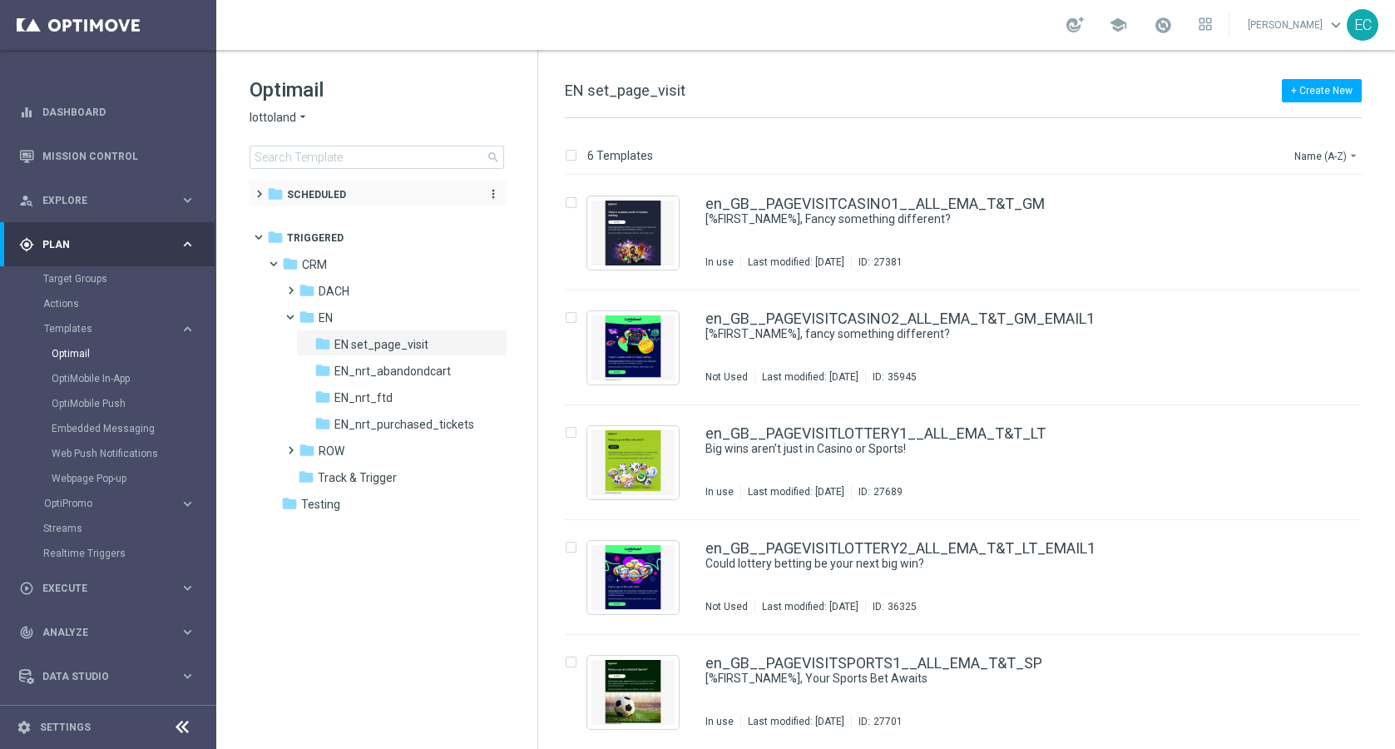
click at [326, 200] on span "Scheduled" at bounding box center [316, 194] width 59 height 15
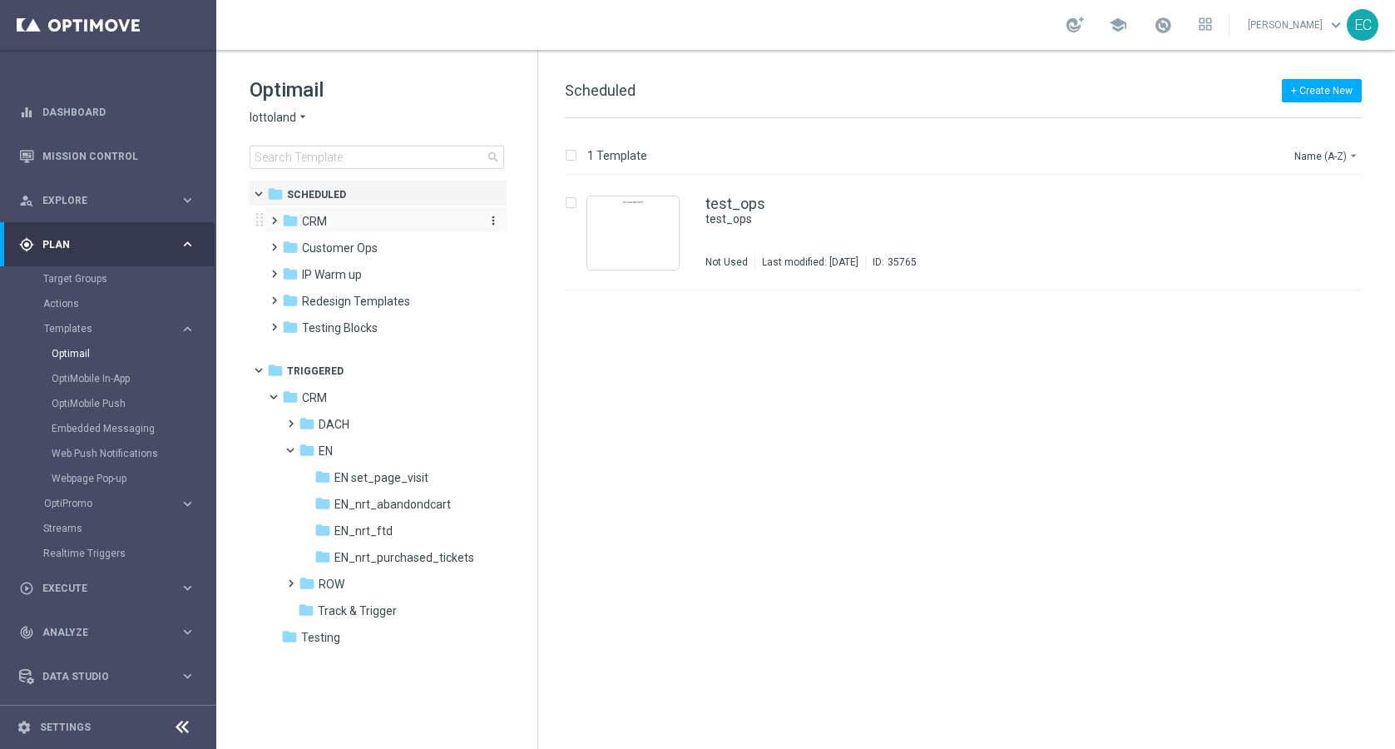
click at [371, 230] on div "folder CRM" at bounding box center [377, 221] width 191 height 19
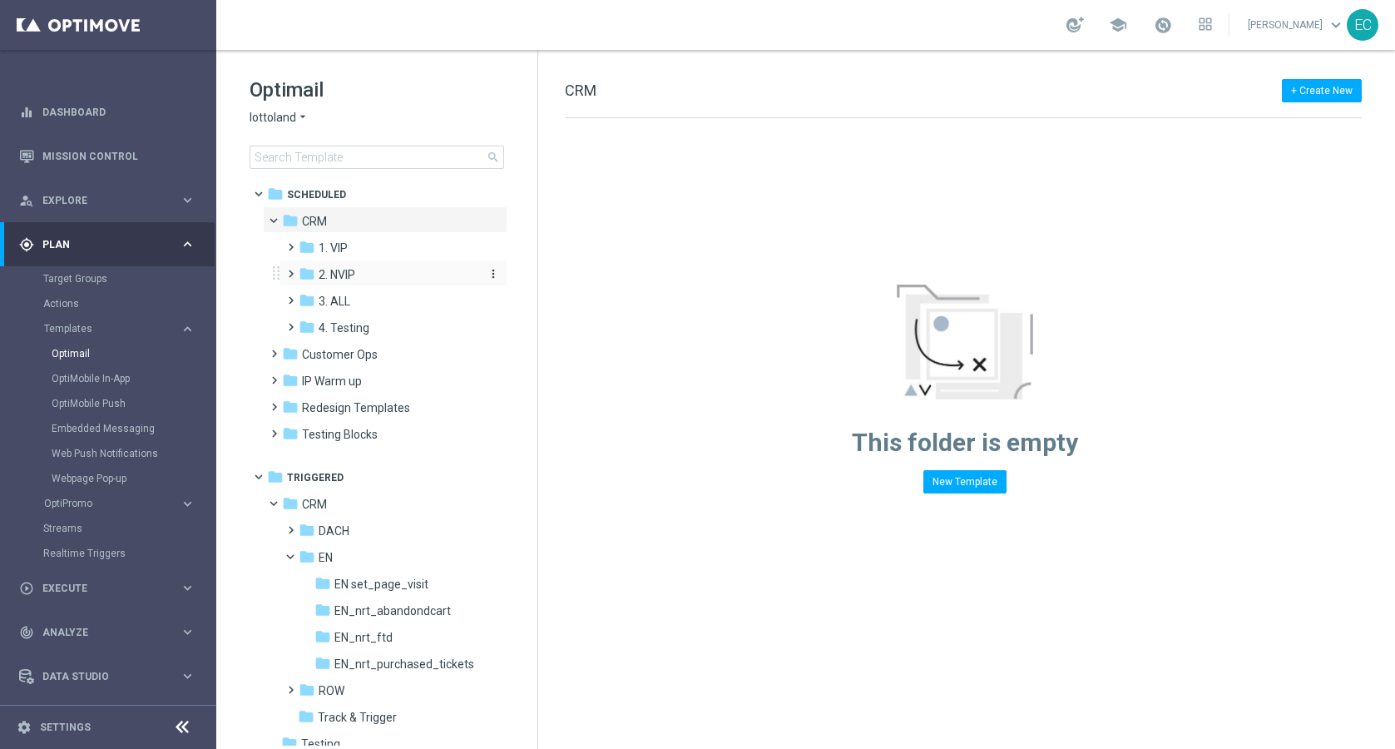
click at [370, 272] on div "folder 2. NVIP" at bounding box center [387, 274] width 177 height 19
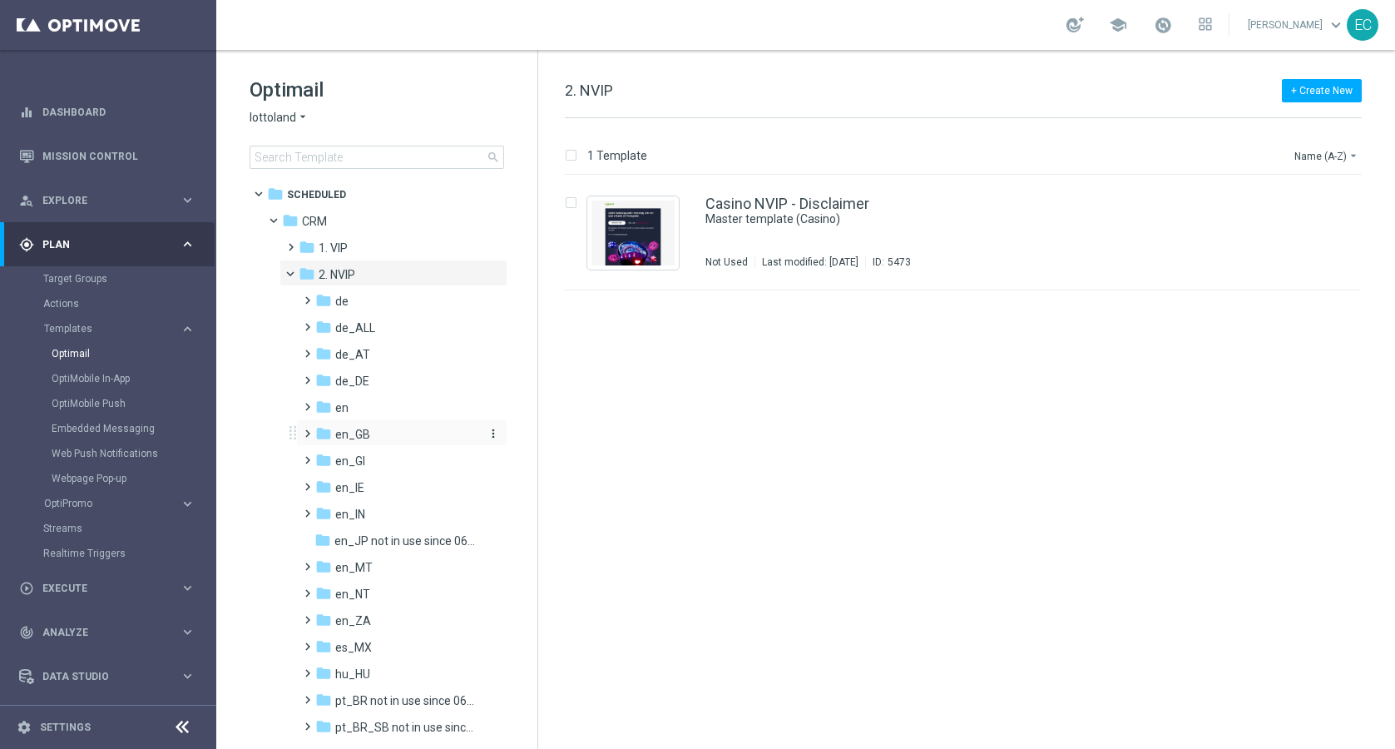
click at [378, 430] on div "folder en_GB" at bounding box center [396, 434] width 163 height 19
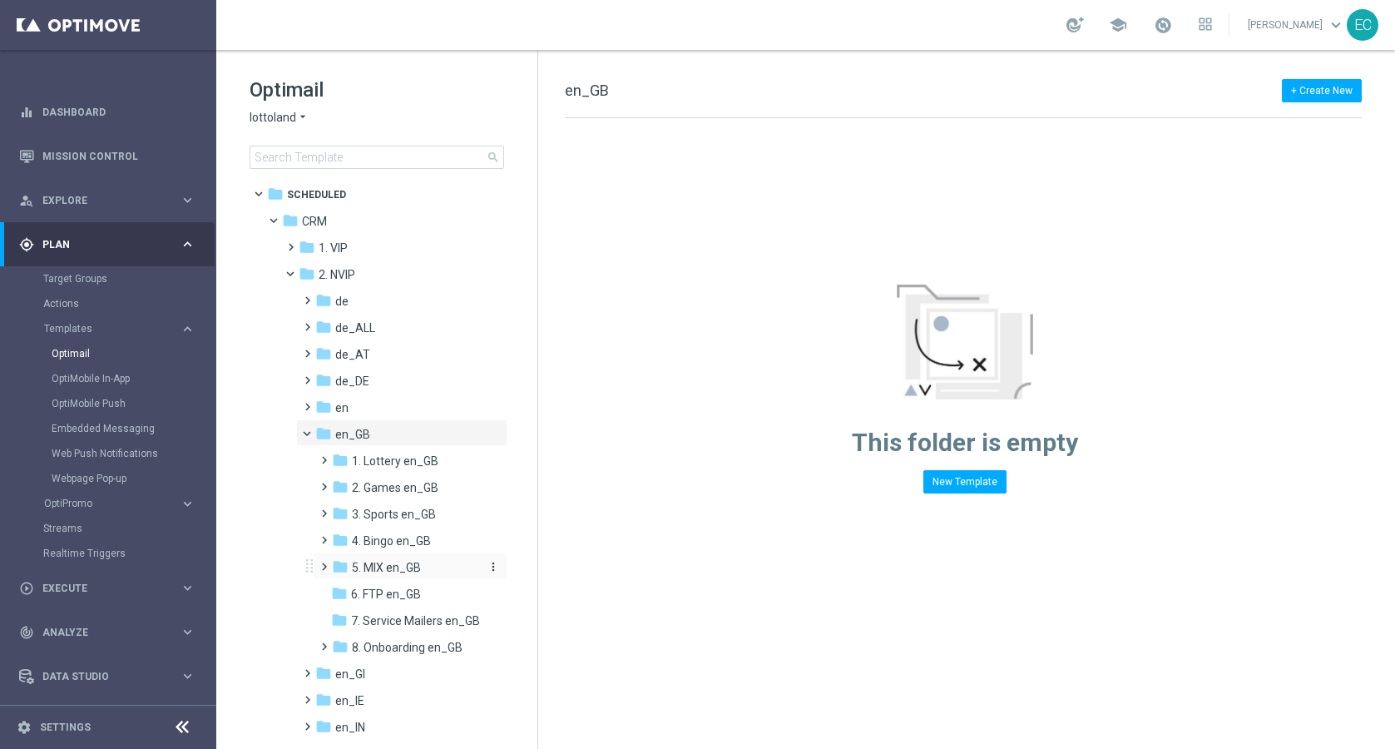
click at [403, 566] on span "5. MIX en_GB" at bounding box center [386, 567] width 69 height 15
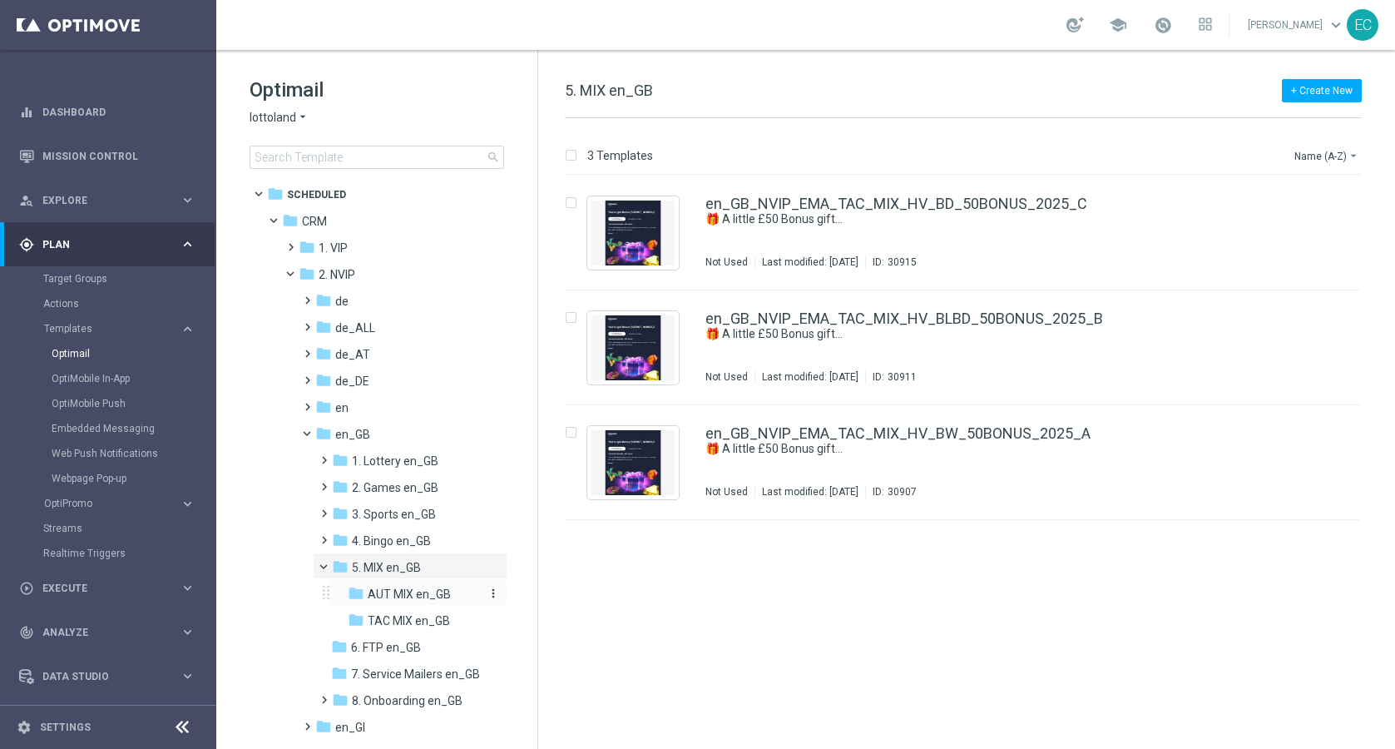
click at [417, 599] on span "AUT MIX en_GB" at bounding box center [409, 593] width 83 height 15
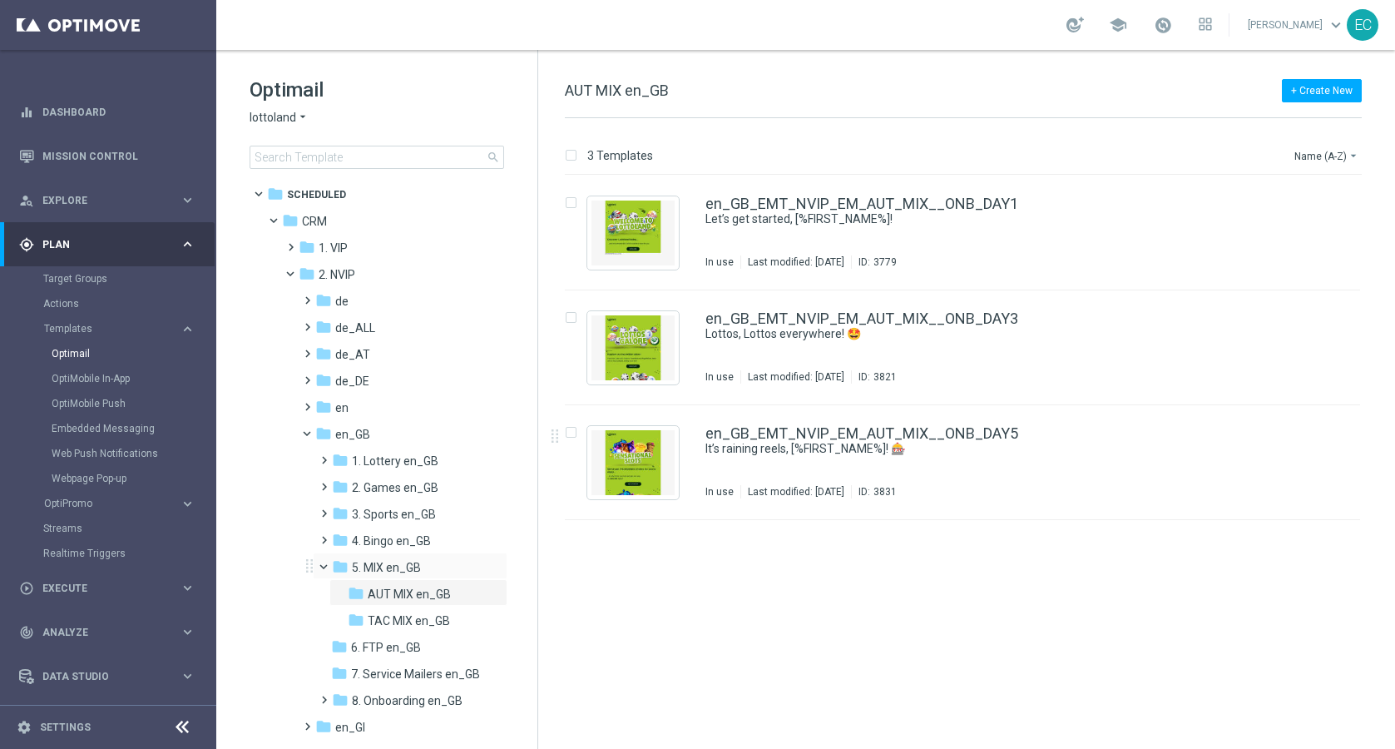
click at [328, 564] on span at bounding box center [331, 562] width 7 height 7
click at [414, 468] on div "folder 1. Lottery en_GB" at bounding box center [406, 461] width 149 height 19
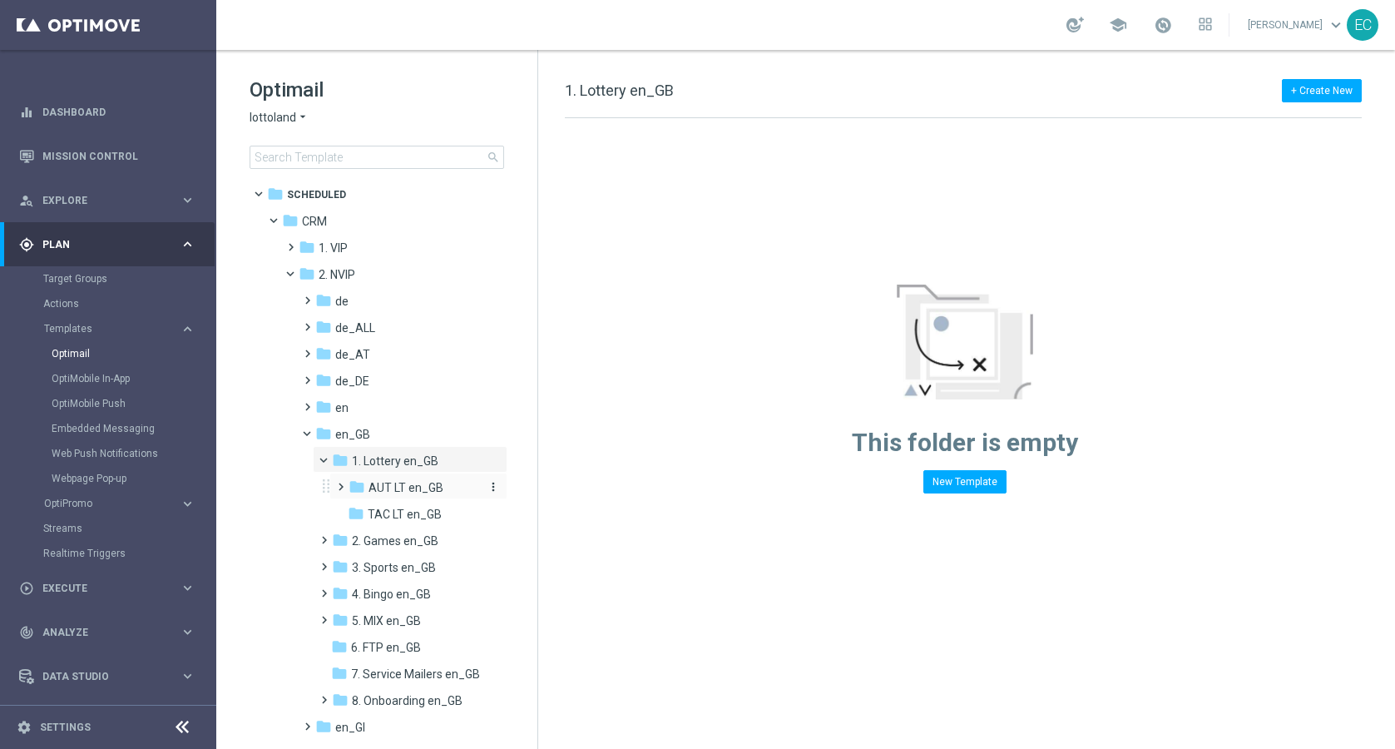
click at [407, 489] on span "AUT LT en_GB" at bounding box center [405, 487] width 75 height 15
click at [423, 561] on span "T&T FOLLOW UPS" at bounding box center [432, 567] width 94 height 15
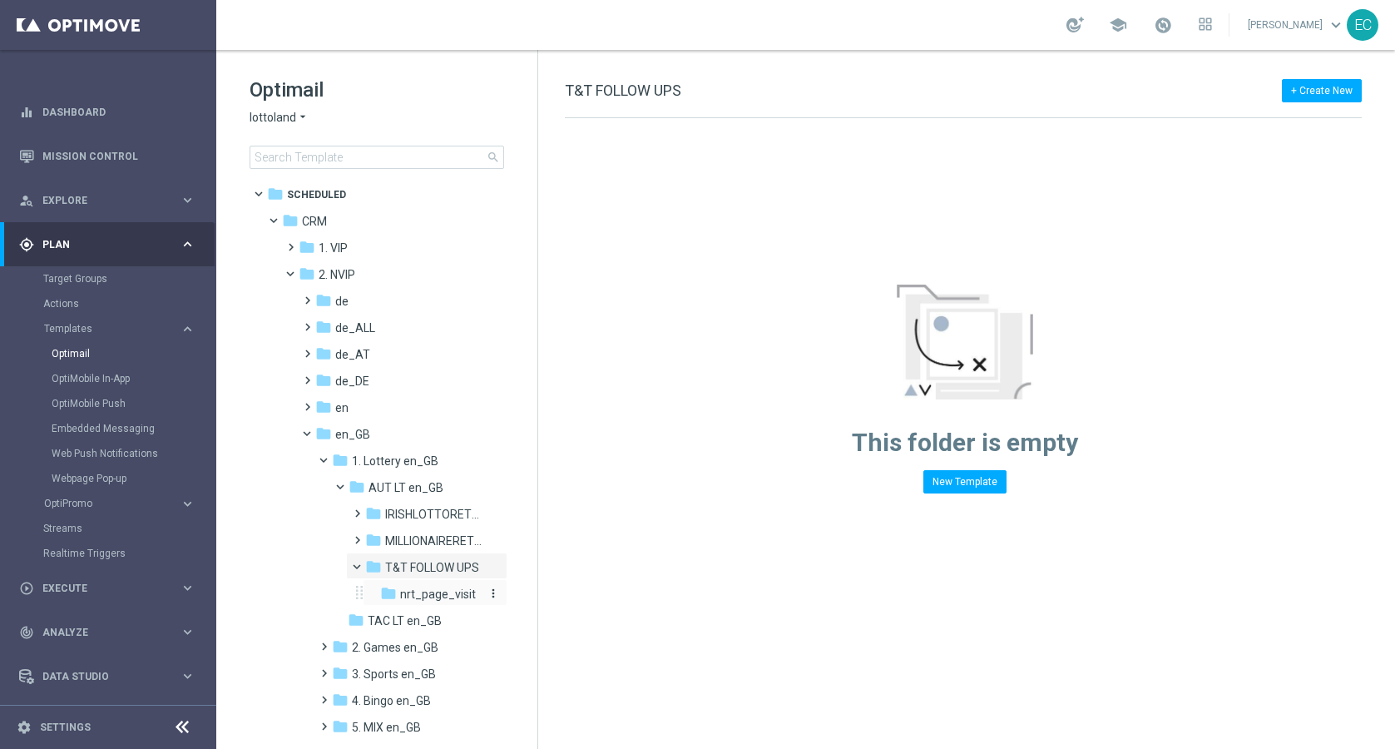
click at [428, 596] on span "nrt_page_visit" at bounding box center [438, 593] width 76 height 15
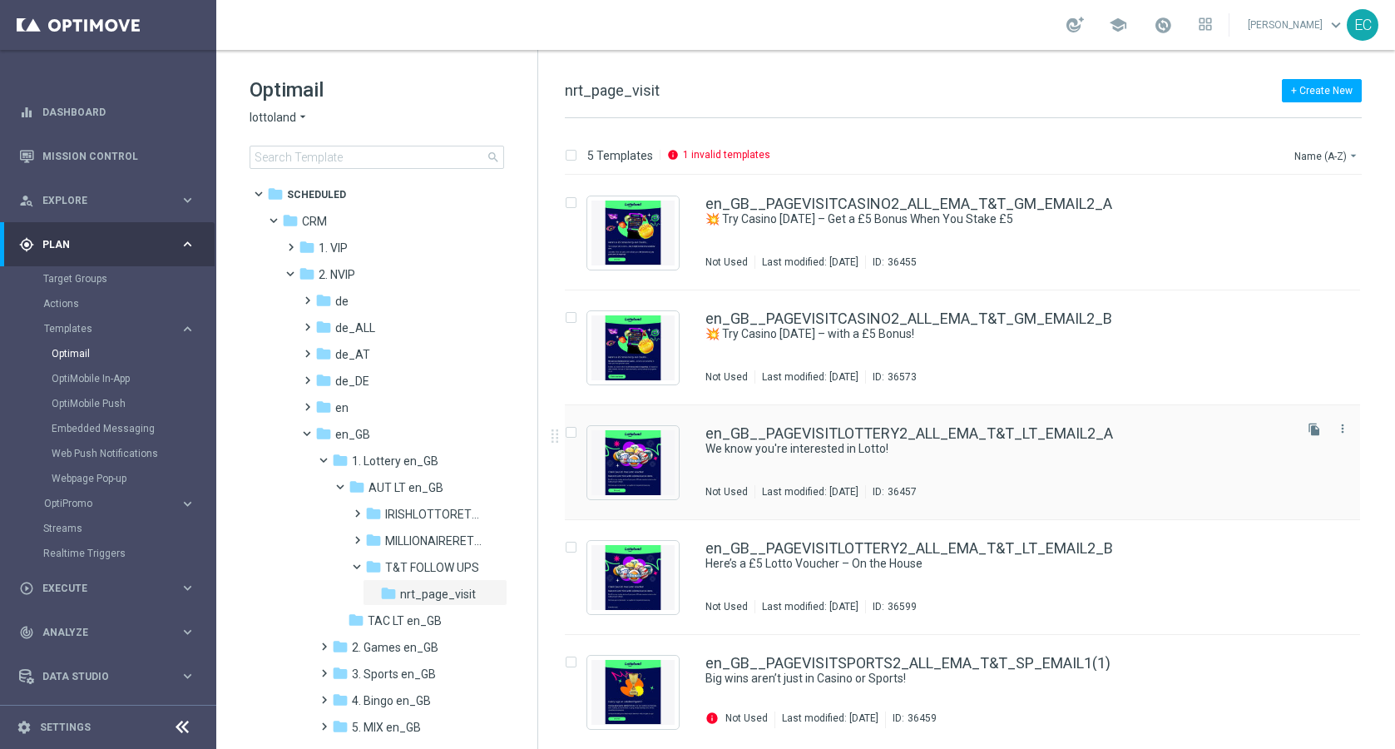
scroll to position [1, 0]
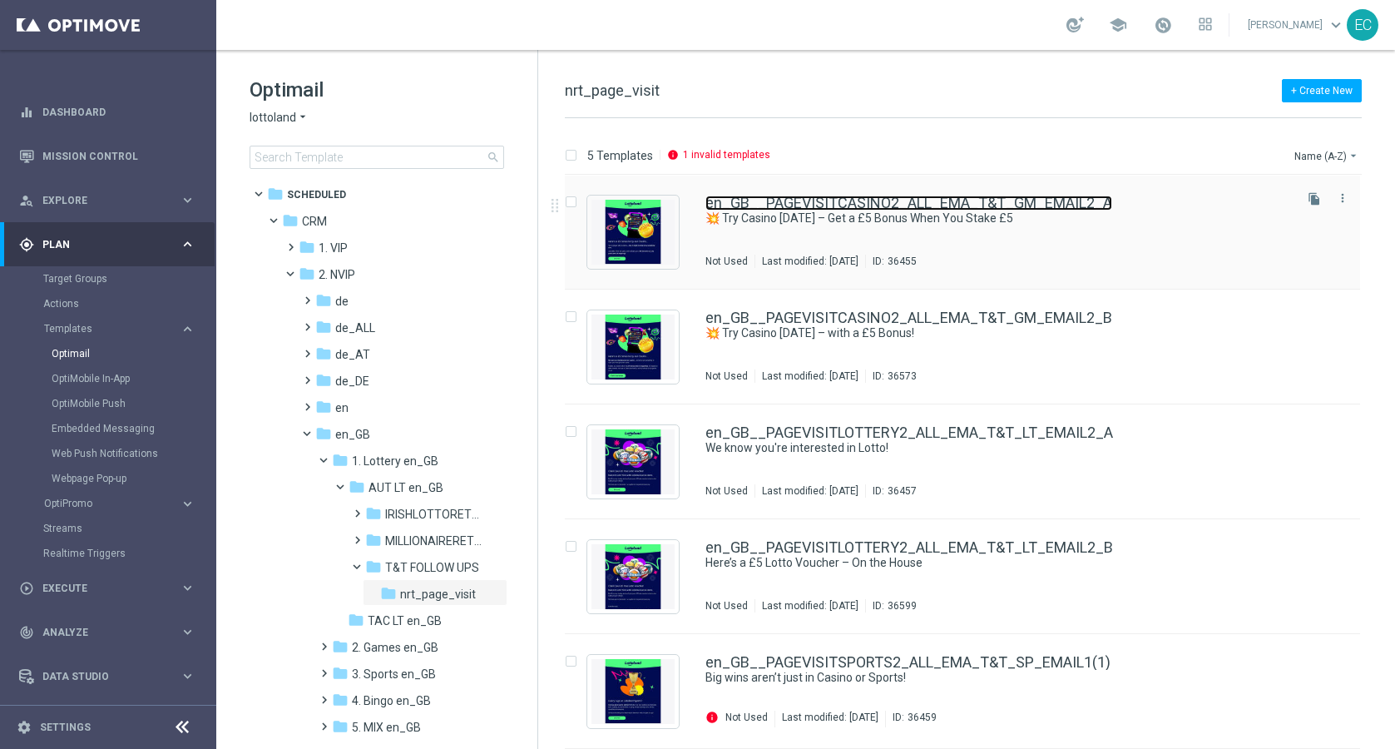
click at [986, 205] on link "en_GB__PAGEVISITCASINO2_ALL_EMA_T&T_GM_EMAIL2_A" at bounding box center [908, 202] width 407 height 15
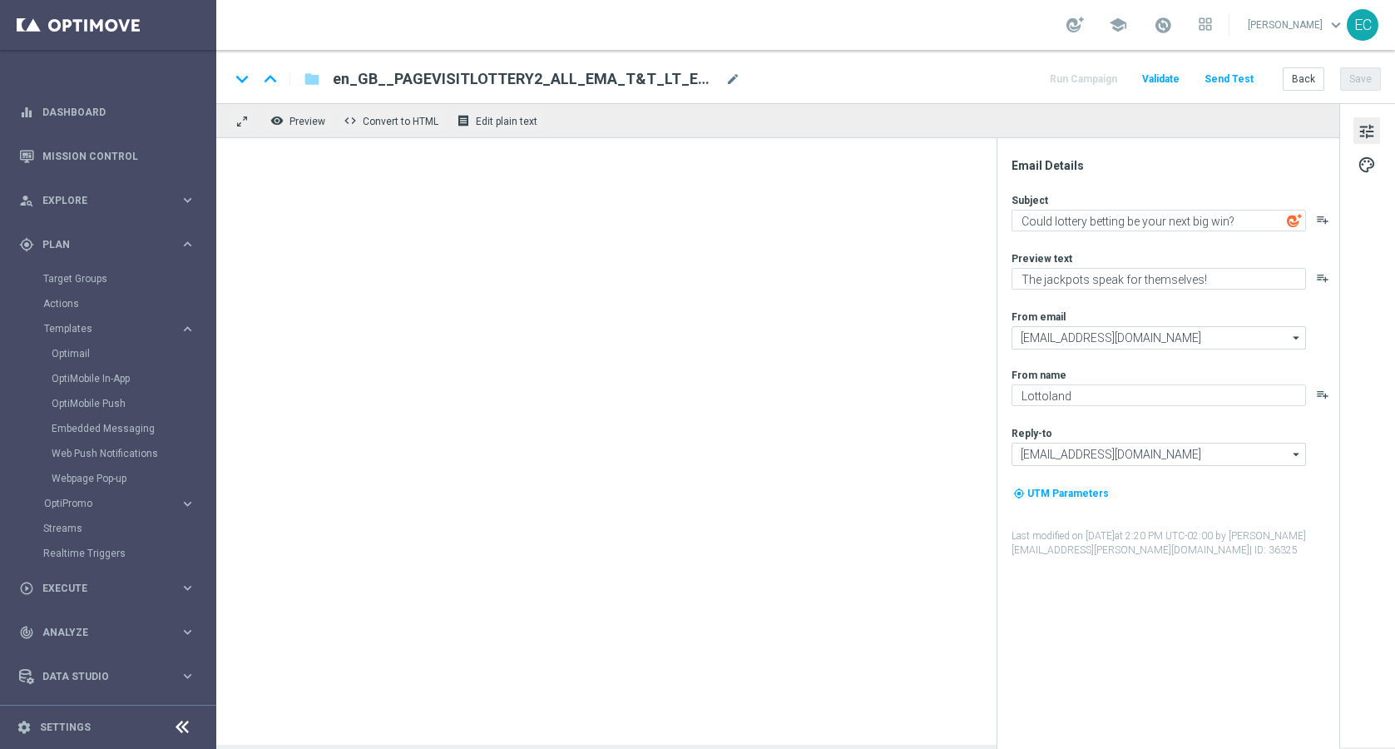
type textarea "💥 Try Casino Today – Get a £5 Bonus When You Stake £5"
type textarea "Make your first move in Casino"
type input "support@lottoland.co.uk"
